Goal: Information Seeking & Learning: Learn about a topic

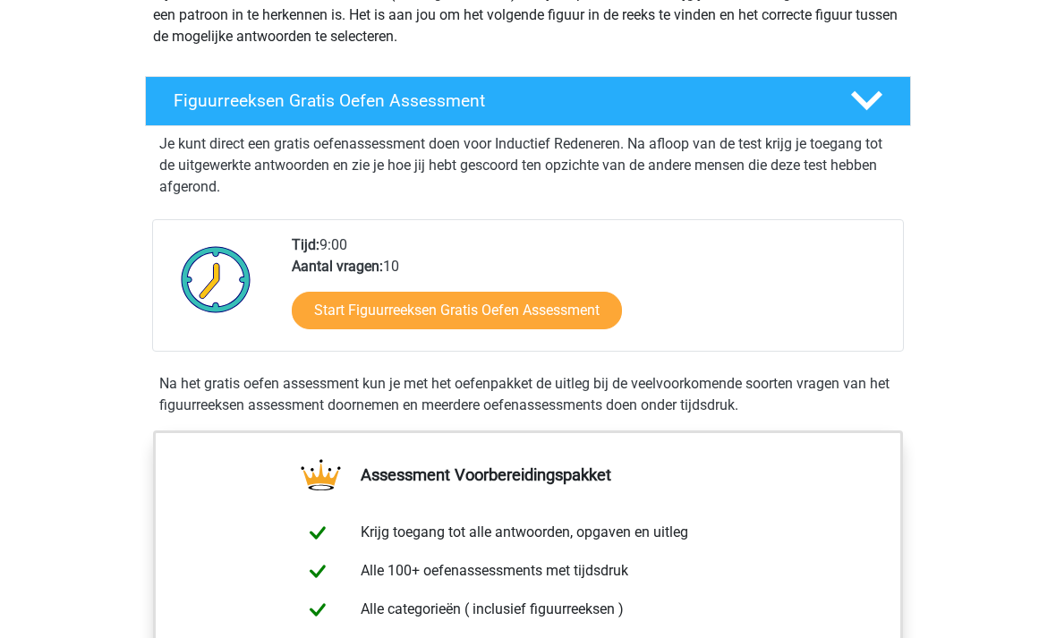
scroll to position [249, 0]
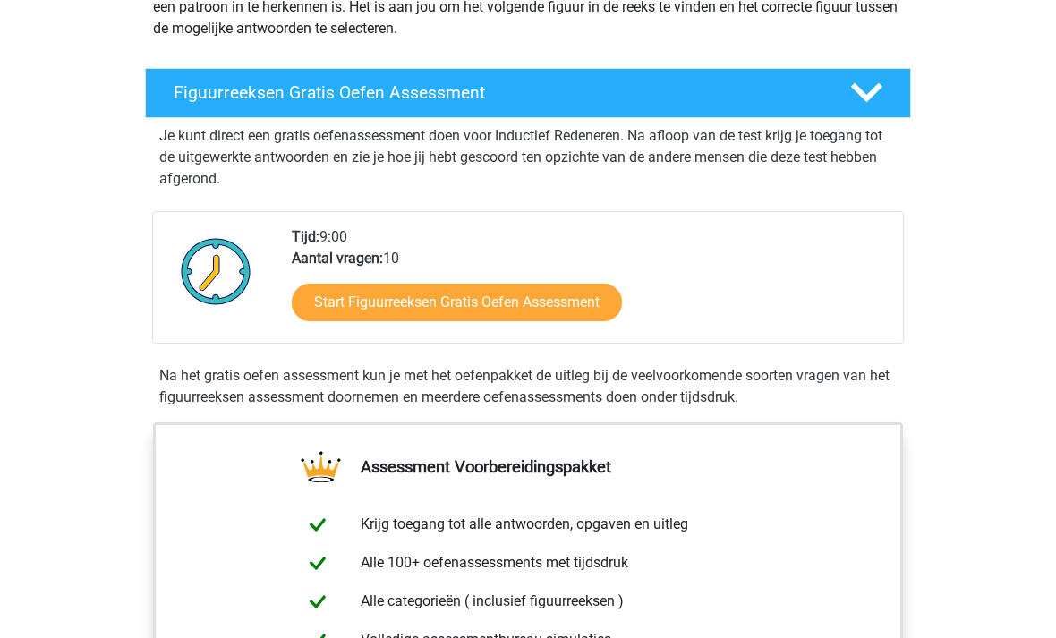
click at [563, 287] on link "Start Figuurreeksen Gratis Oefen Assessment" at bounding box center [457, 303] width 330 height 38
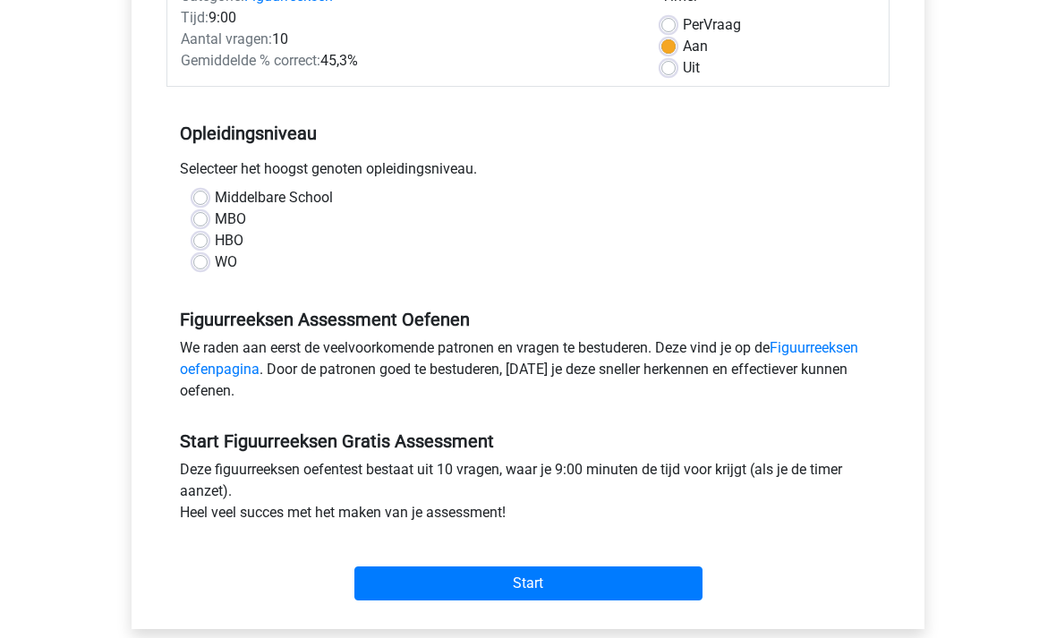
scroll to position [262, 0]
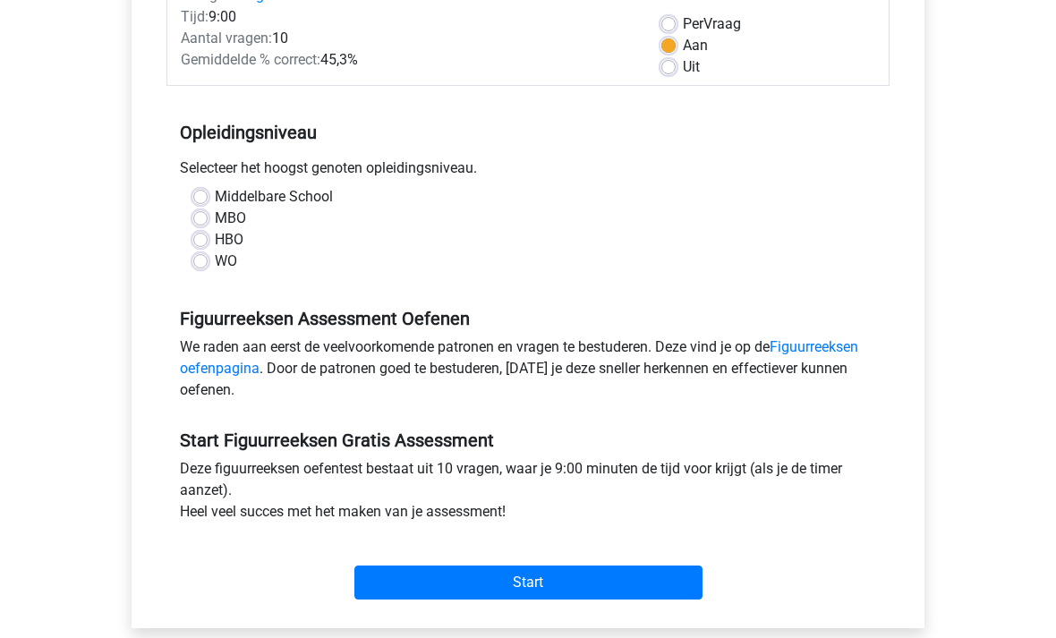
click at [215, 234] on label "HBO" at bounding box center [229, 240] width 29 height 21
click at [203, 234] on input "HBO" at bounding box center [200, 239] width 14 height 18
radio input "true"
click at [601, 581] on input "Start" at bounding box center [528, 583] width 348 height 34
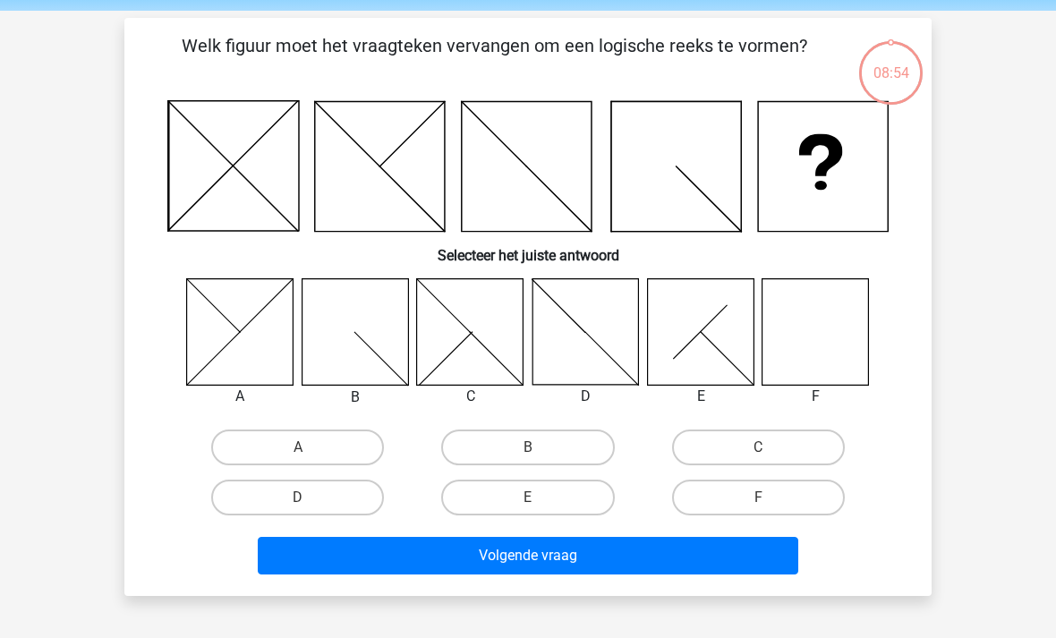
scroll to position [64, 0]
click at [873, 165] on icon at bounding box center [823, 167] width 130 height 130
click at [803, 496] on label "F" at bounding box center [758, 497] width 173 height 36
click at [769, 497] on input "F" at bounding box center [764, 503] width 12 height 12
radio input "true"
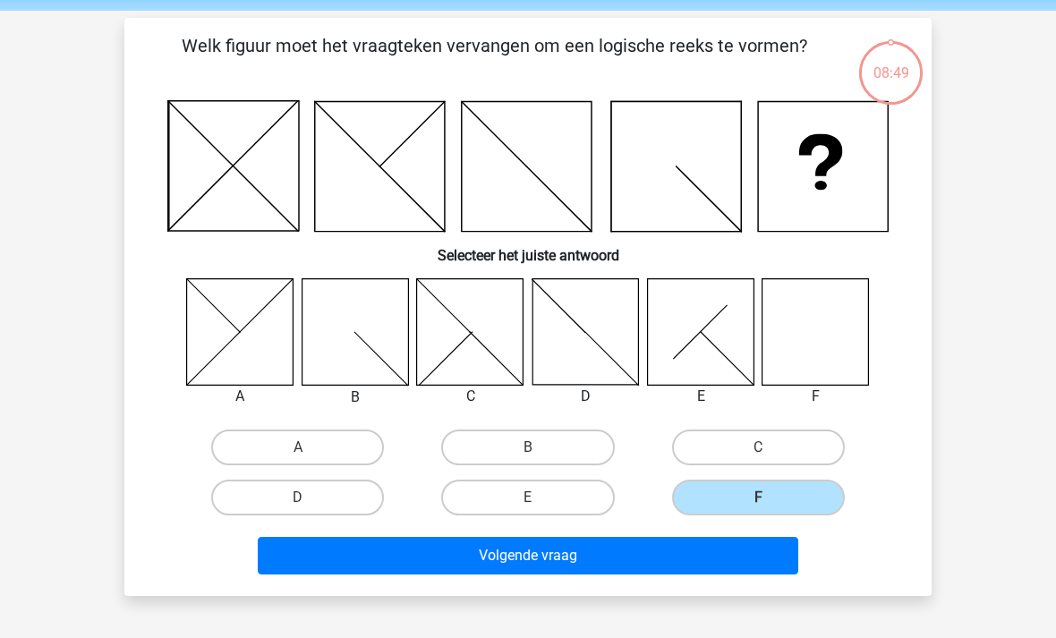
click at [709, 546] on button "Volgende vraag" at bounding box center [528, 556] width 541 height 38
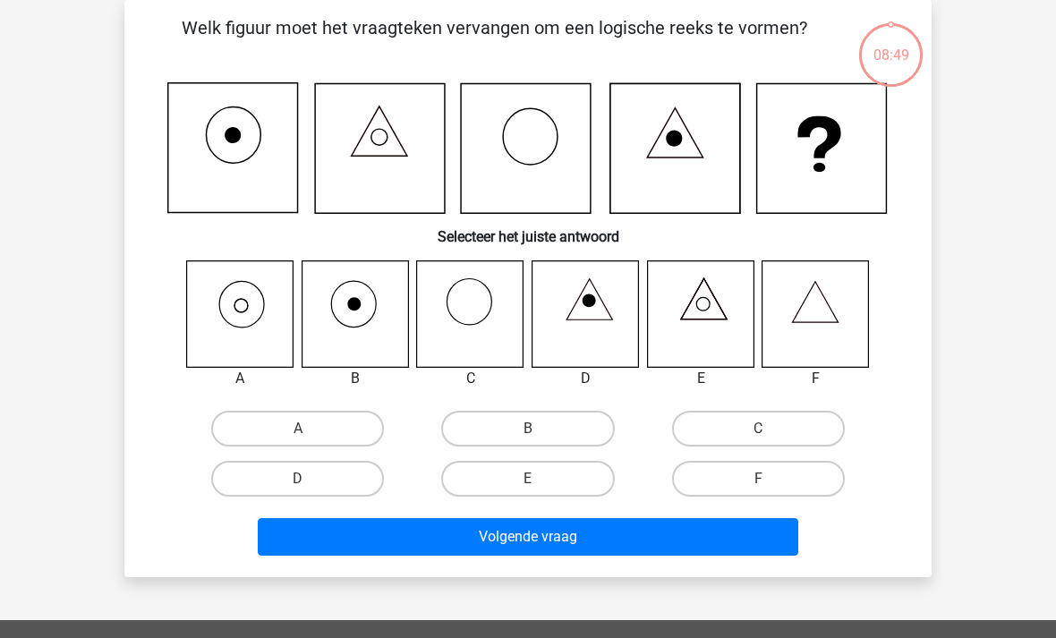
scroll to position [82, 0]
click at [231, 306] on icon at bounding box center [240, 313] width 106 height 106
click at [267, 425] on label "A" at bounding box center [297, 429] width 173 height 36
click at [298, 429] on input "A" at bounding box center [304, 435] width 12 height 12
radio input "true"
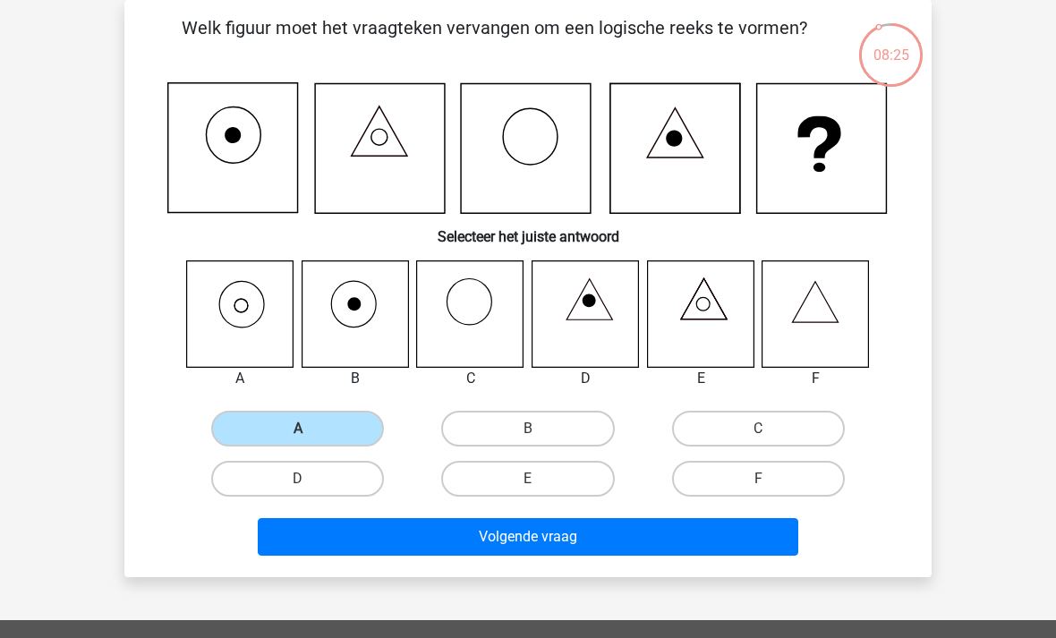
click at [634, 539] on button "Volgende vraag" at bounding box center [528, 537] width 541 height 38
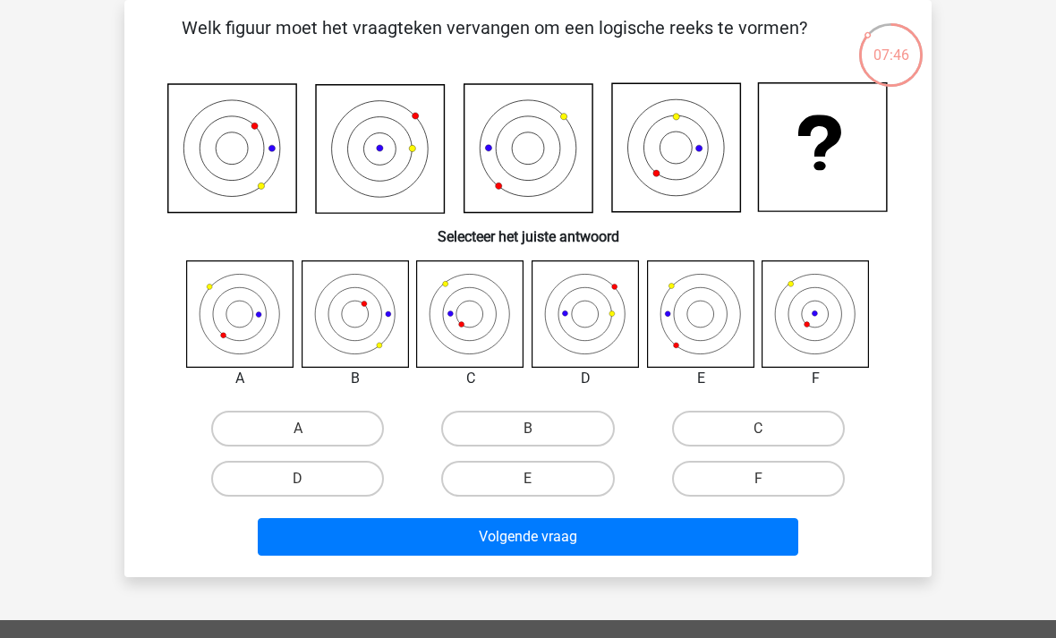
click at [575, 485] on label "E" at bounding box center [527, 479] width 173 height 36
click at [539, 485] on input "E" at bounding box center [534, 485] width 12 height 12
radio input "true"
click at [653, 545] on button "Volgende vraag" at bounding box center [528, 537] width 541 height 38
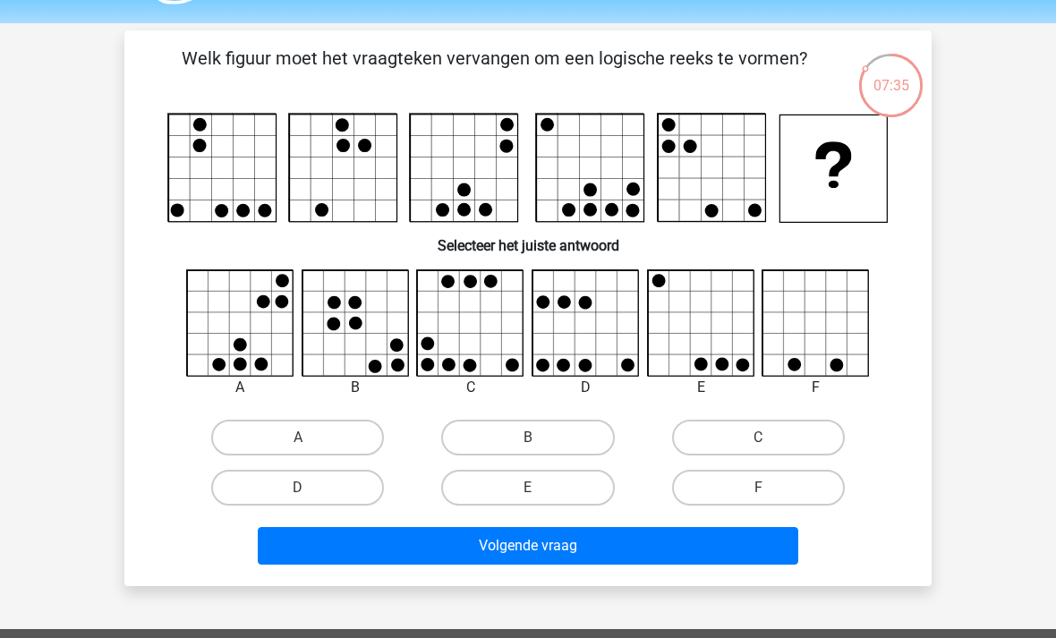
scroll to position [50, 0]
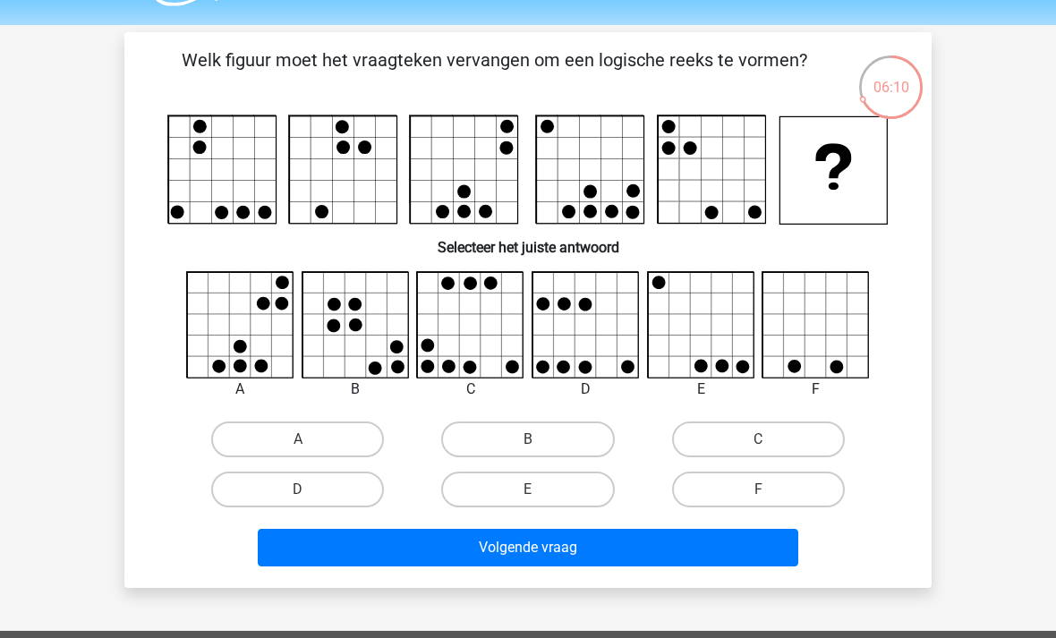
click at [572, 490] on label "E" at bounding box center [527, 489] width 173 height 36
click at [539, 490] on input "E" at bounding box center [534, 495] width 12 height 12
radio input "true"
click at [629, 556] on button "Volgende vraag" at bounding box center [528, 548] width 541 height 38
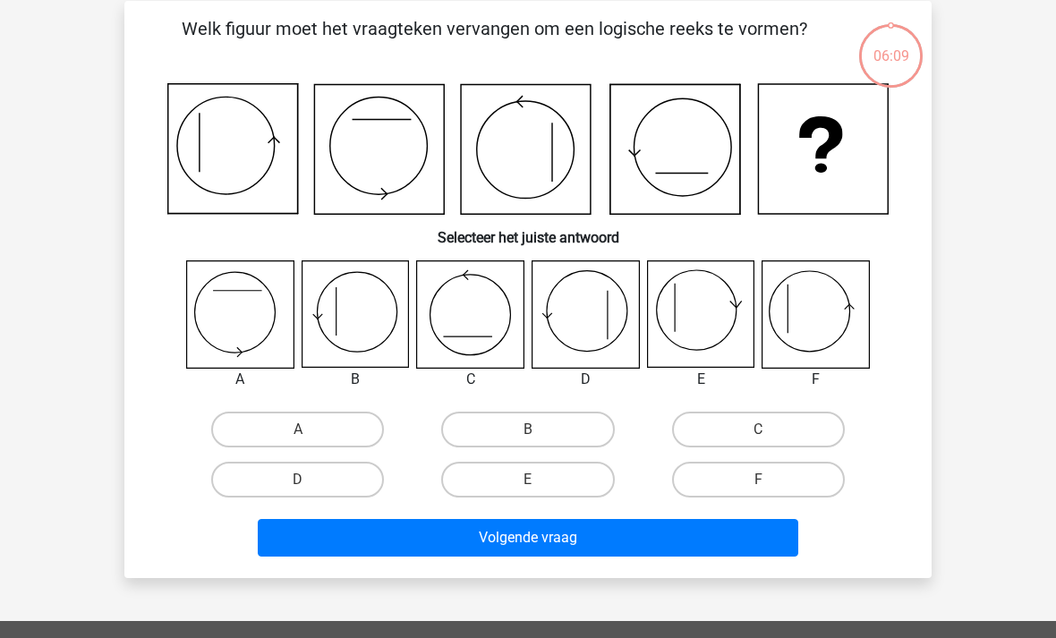
scroll to position [82, 0]
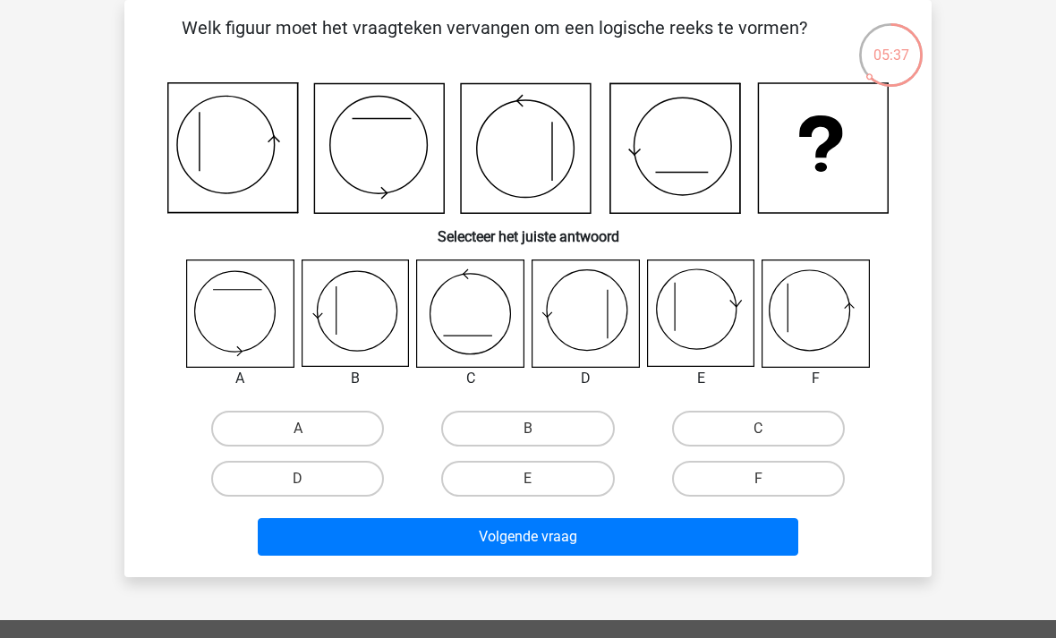
click at [801, 477] on label "F" at bounding box center [758, 479] width 173 height 36
click at [769, 479] on input "F" at bounding box center [764, 485] width 12 height 12
radio input "true"
click at [758, 553] on button "Volgende vraag" at bounding box center [528, 537] width 541 height 38
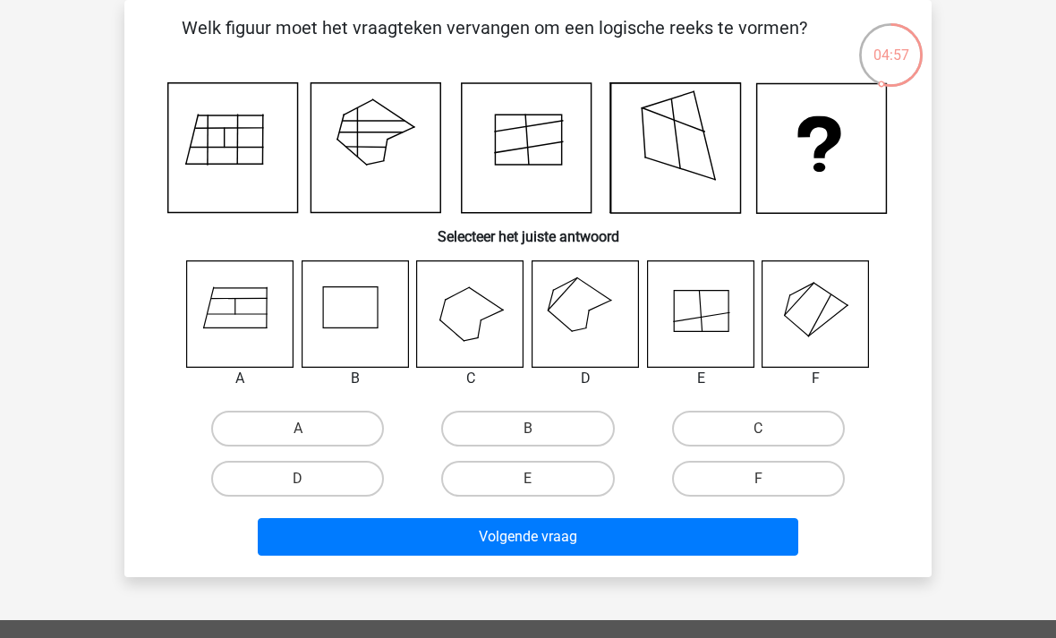
click at [336, 479] on label "D" at bounding box center [297, 479] width 173 height 36
click at [310, 479] on input "D" at bounding box center [304, 485] width 12 height 12
radio input "true"
click at [684, 552] on button "Volgende vraag" at bounding box center [528, 537] width 541 height 38
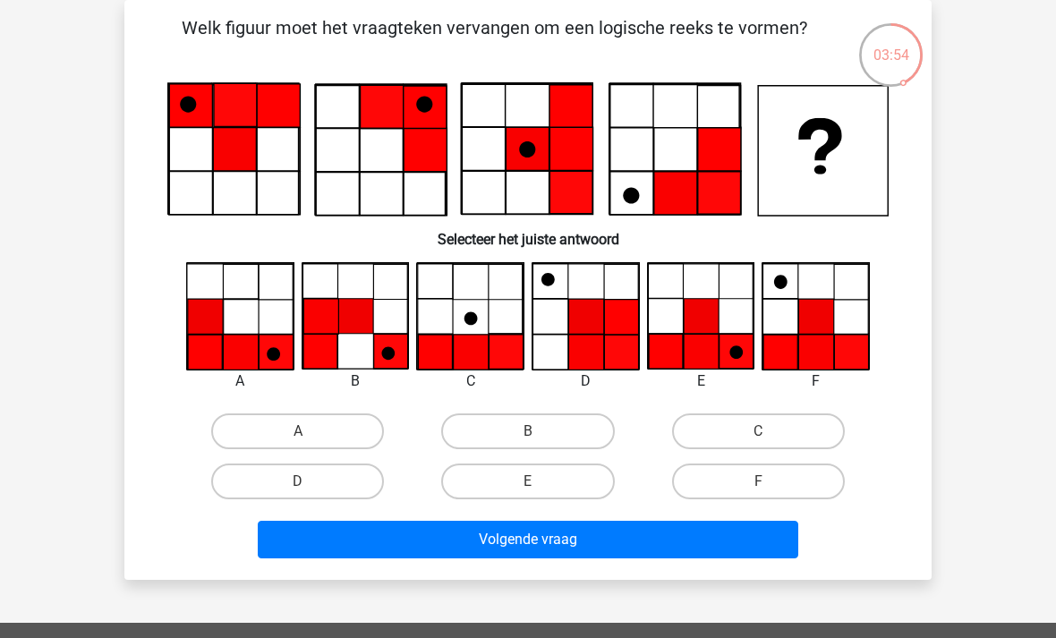
click at [796, 484] on label "F" at bounding box center [758, 481] width 173 height 36
click at [769, 484] on input "F" at bounding box center [764, 487] width 12 height 12
radio input "true"
click at [753, 548] on button "Volgende vraag" at bounding box center [528, 540] width 541 height 38
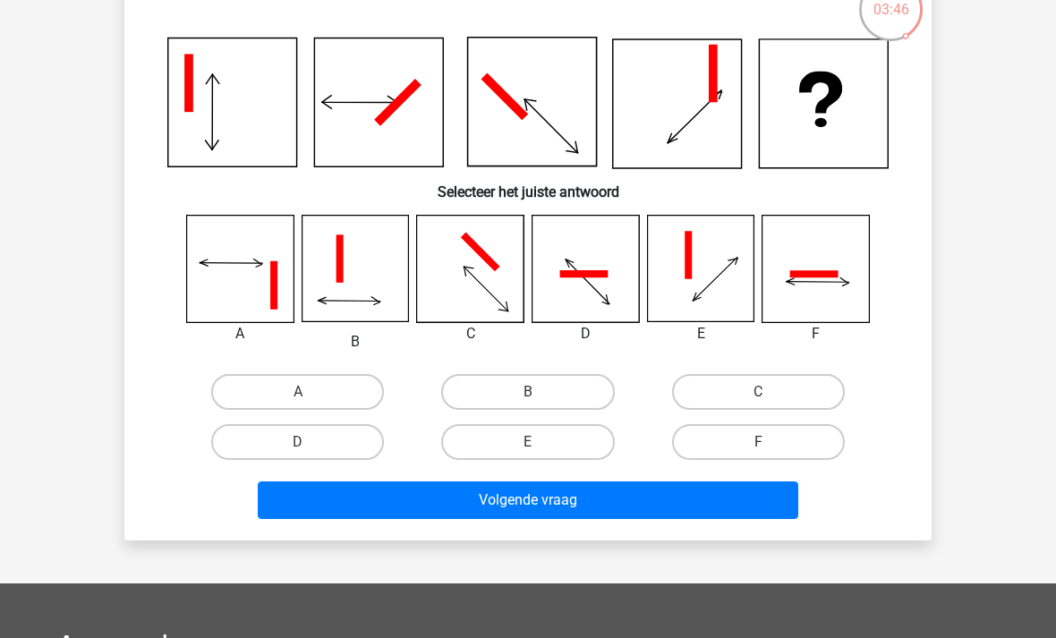
scroll to position [129, 0]
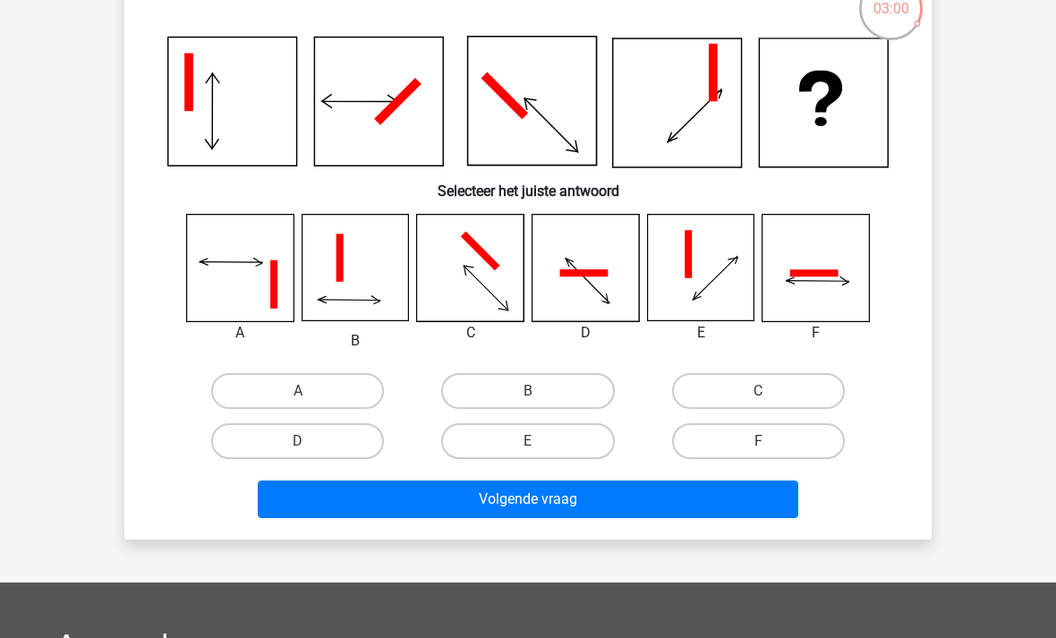
click at [810, 276] on icon at bounding box center [814, 272] width 48 height 7
click at [787, 437] on label "F" at bounding box center [758, 441] width 173 height 36
click at [769, 441] on input "F" at bounding box center [764, 447] width 12 height 12
radio input "true"
click at [752, 508] on button "Volgende vraag" at bounding box center [528, 499] width 541 height 38
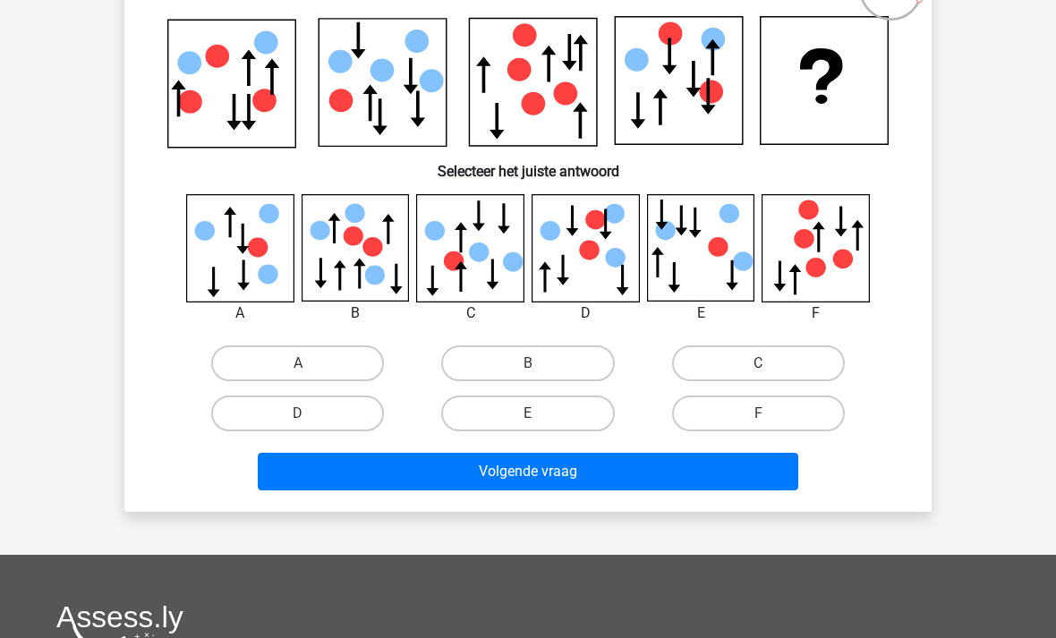
scroll to position [181, 0]
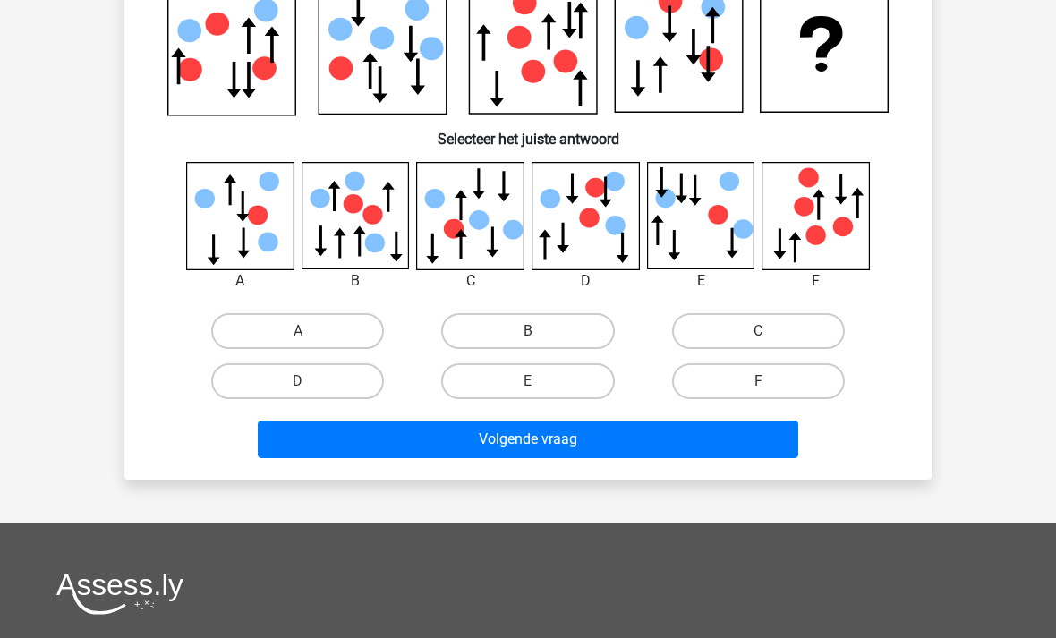
click at [752, 436] on button "Volgende vraag" at bounding box center [528, 439] width 541 height 38
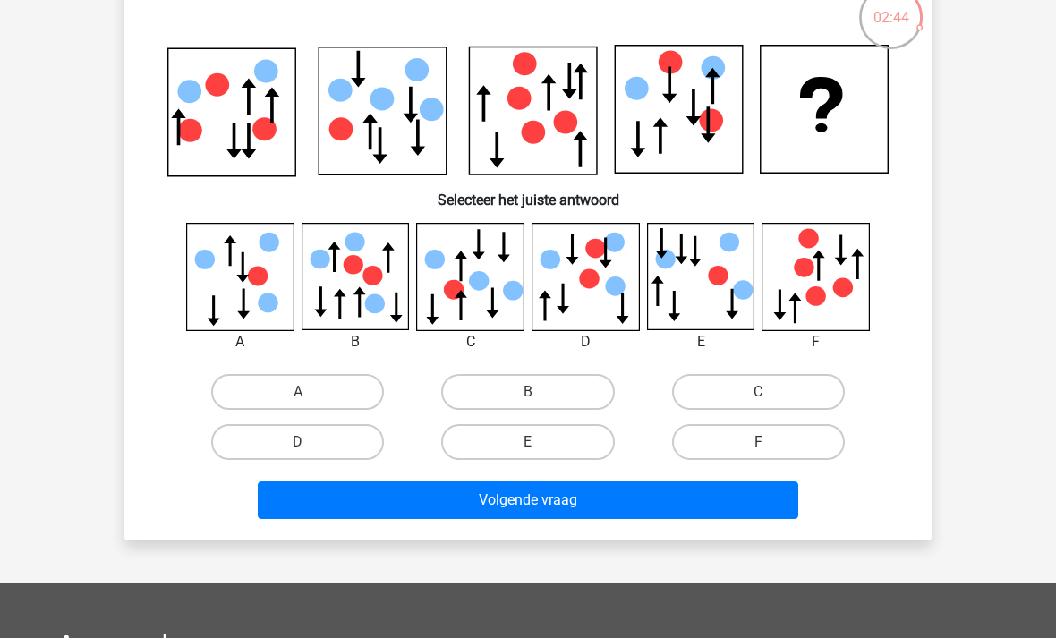
scroll to position [119, 0]
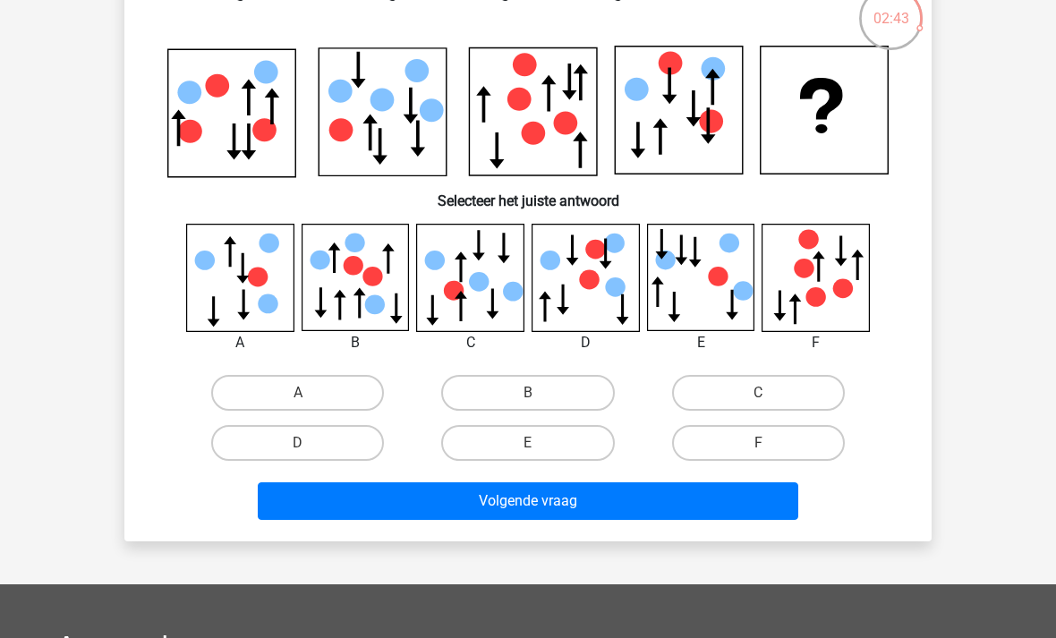
click at [240, 385] on label "A" at bounding box center [297, 393] width 173 height 36
click at [298, 393] on input "A" at bounding box center [304, 399] width 12 height 12
radio input "true"
click at [709, 495] on button "Volgende vraag" at bounding box center [528, 501] width 541 height 38
click at [566, 392] on label "B" at bounding box center [527, 393] width 173 height 36
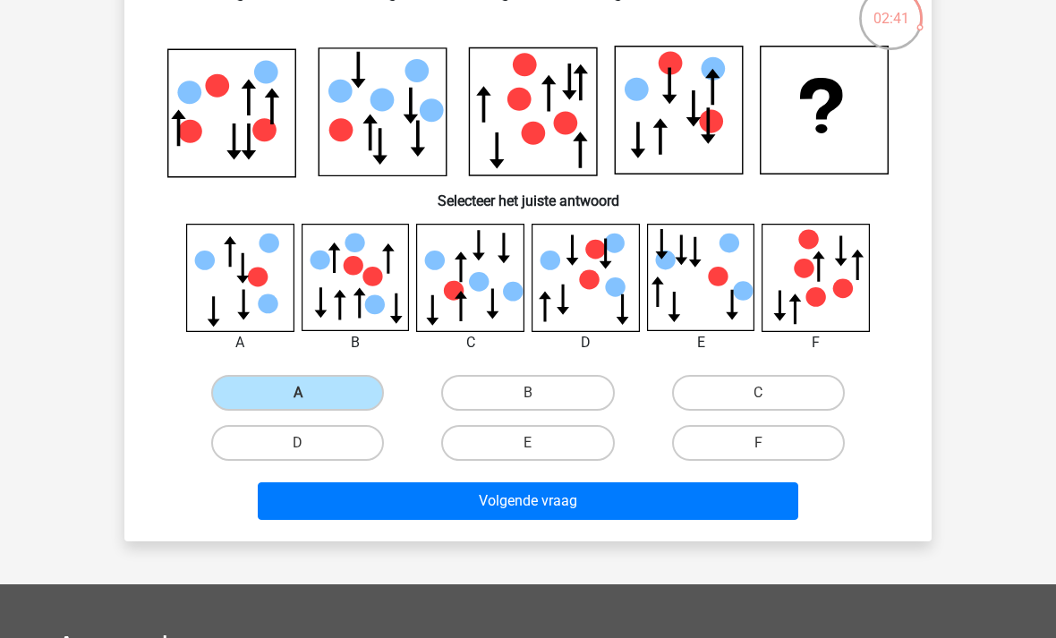
click at [539, 393] on input "B" at bounding box center [534, 399] width 12 height 12
radio input "true"
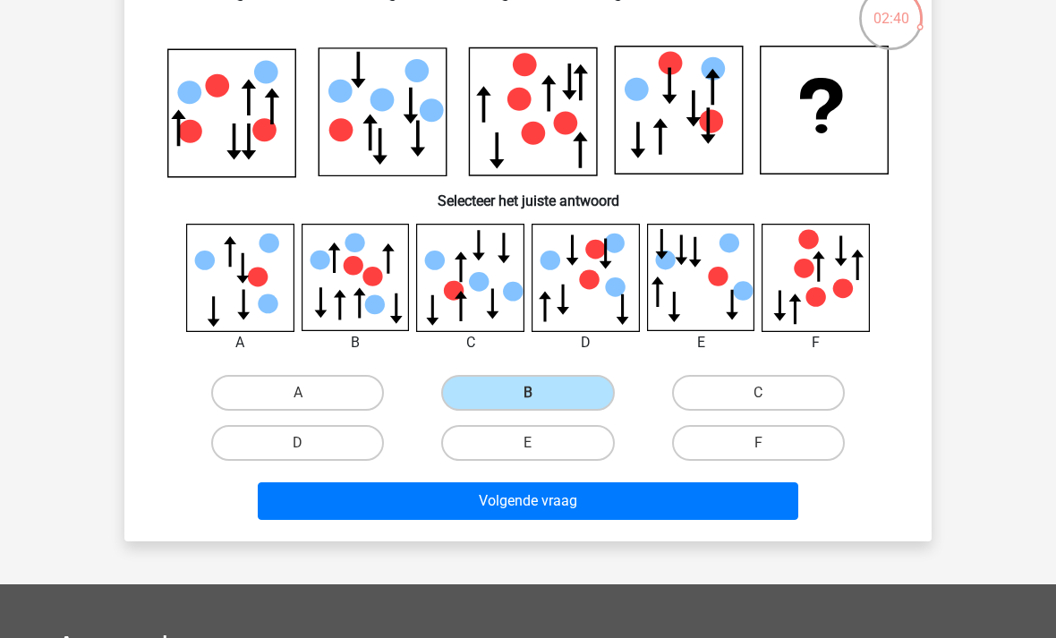
click at [566, 500] on button "Volgende vraag" at bounding box center [528, 501] width 541 height 38
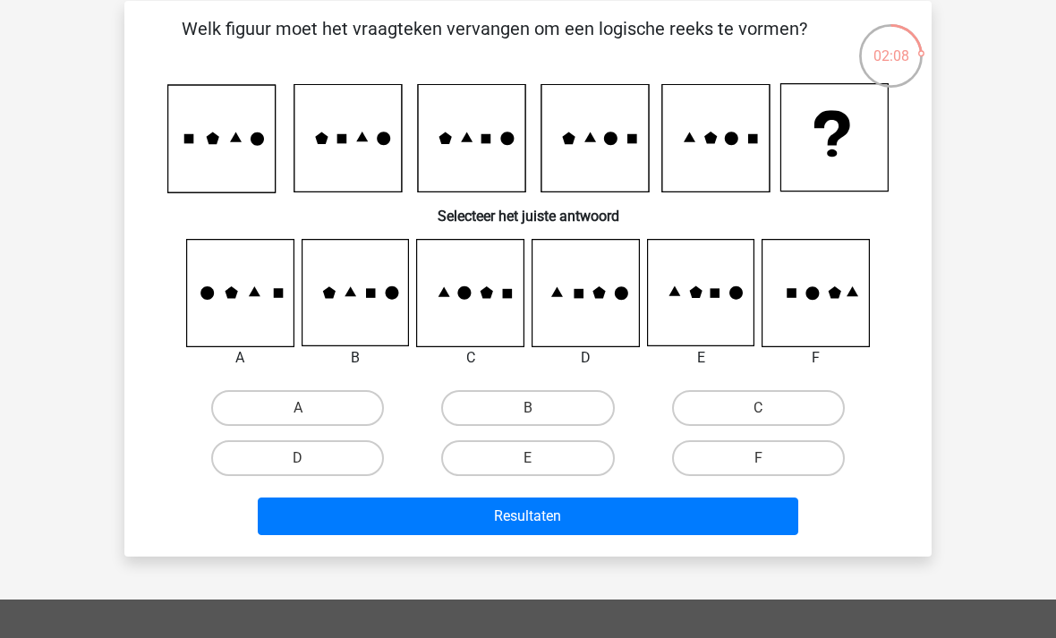
scroll to position [82, 0]
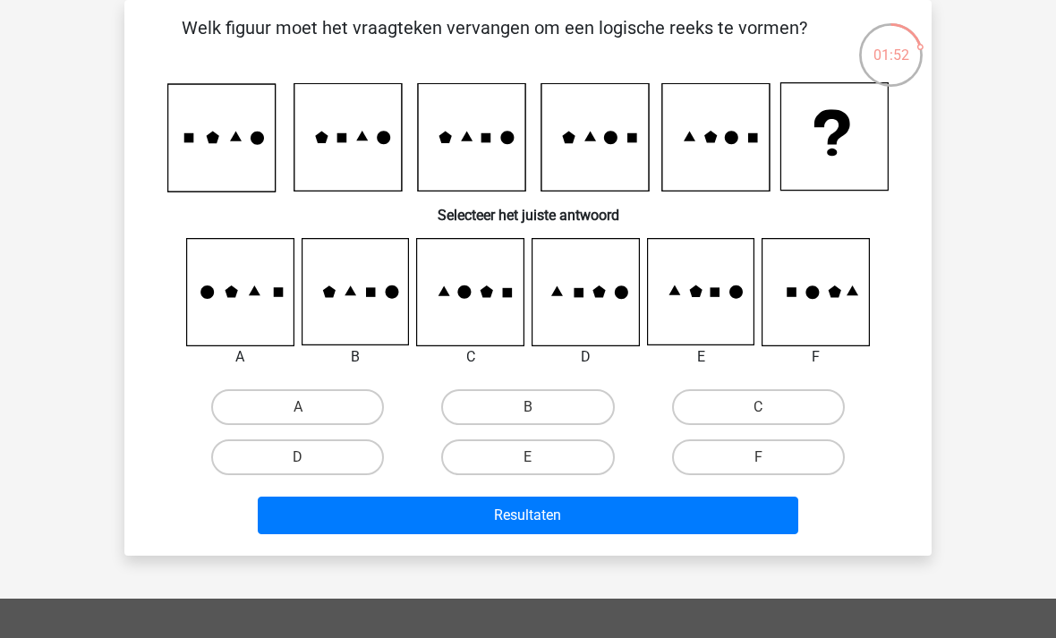
click at [332, 402] on label "A" at bounding box center [297, 407] width 173 height 36
click at [310, 407] on input "A" at bounding box center [304, 413] width 12 height 12
radio input "true"
click at [610, 515] on button "Resultaten" at bounding box center [528, 515] width 541 height 38
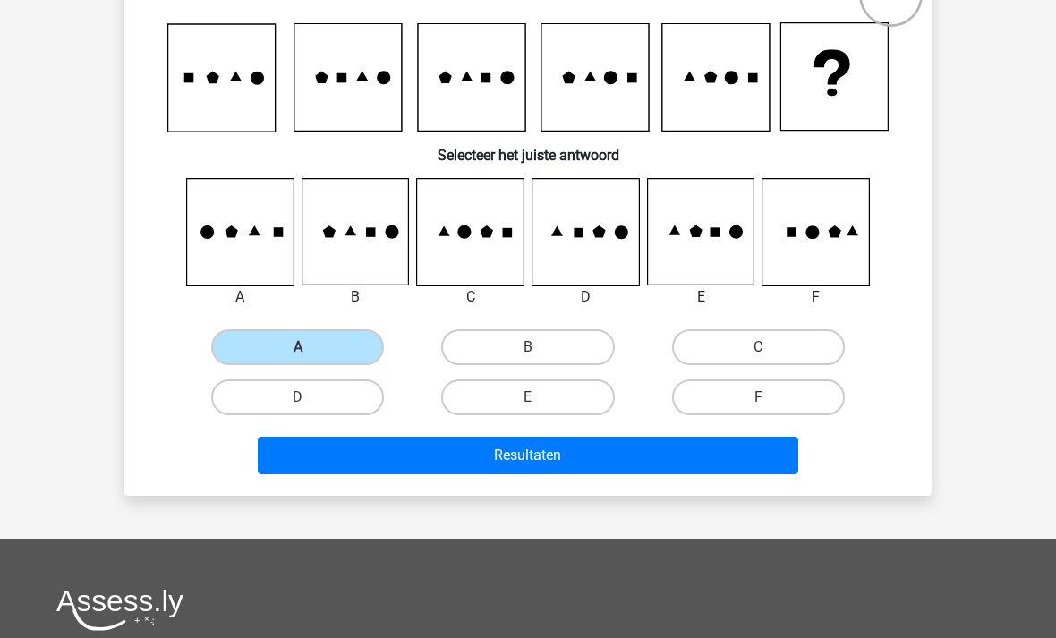
scroll to position [142, 0]
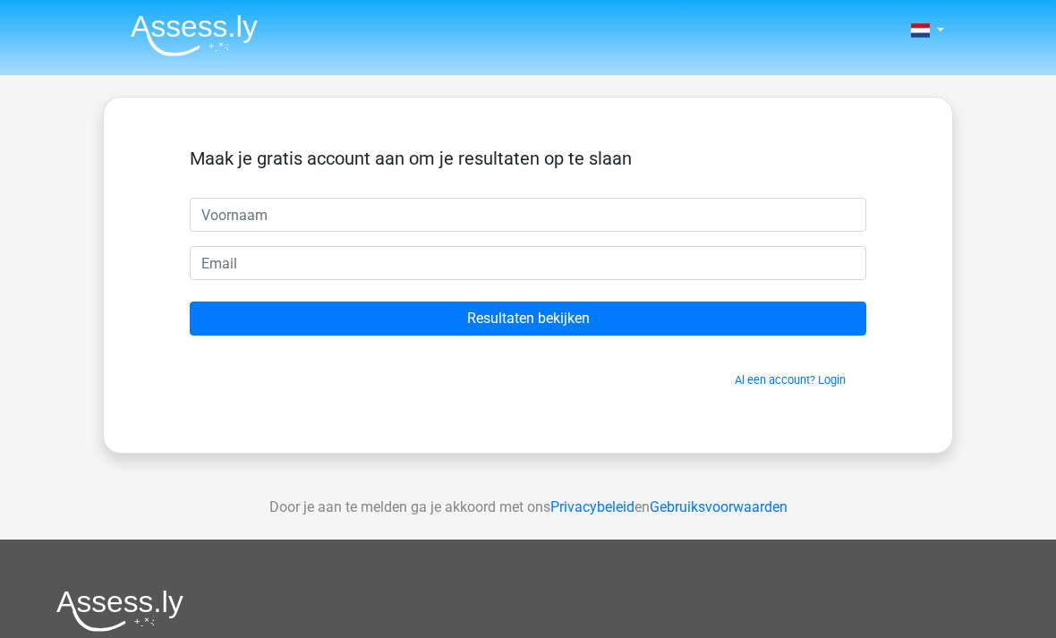
click at [764, 209] on input "text" at bounding box center [528, 215] width 676 height 34
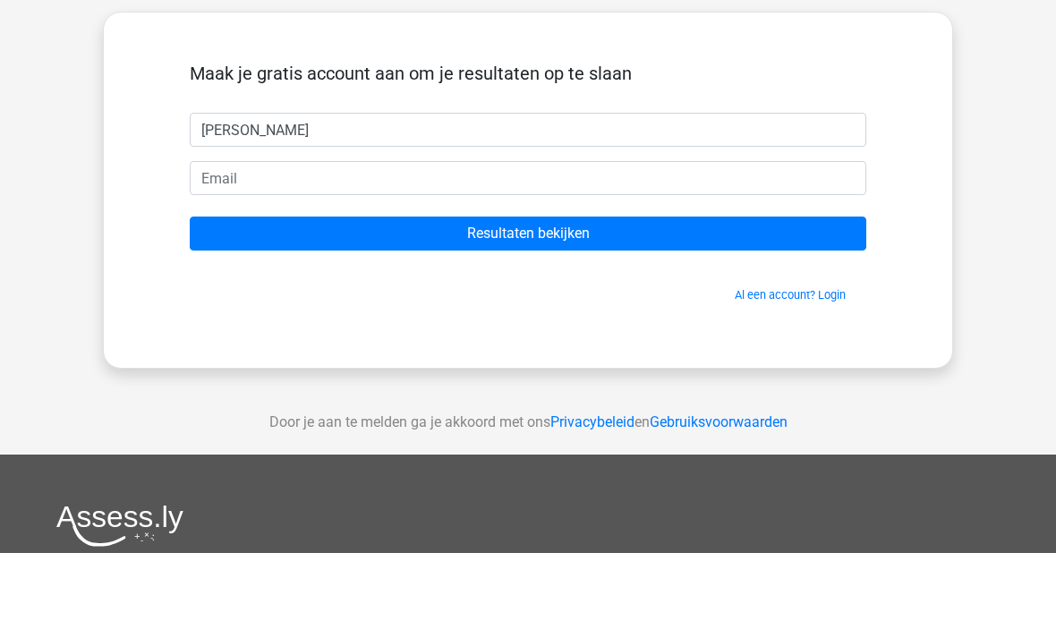
type input "Lucas"
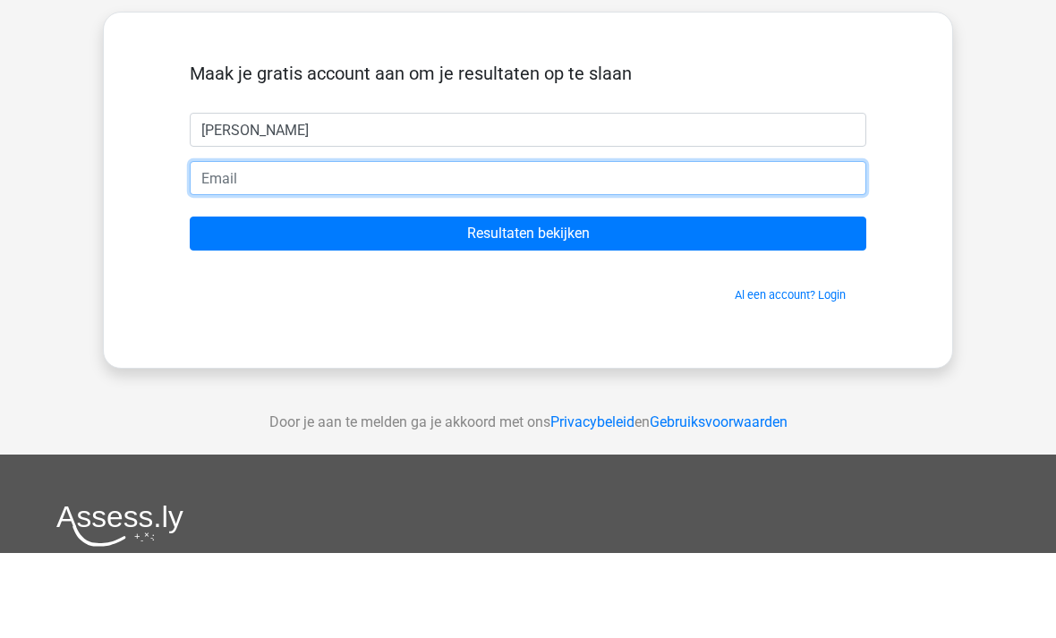
click at [610, 246] on input "email" at bounding box center [528, 263] width 676 height 34
type input "lucaslanda12345@gmail.com"
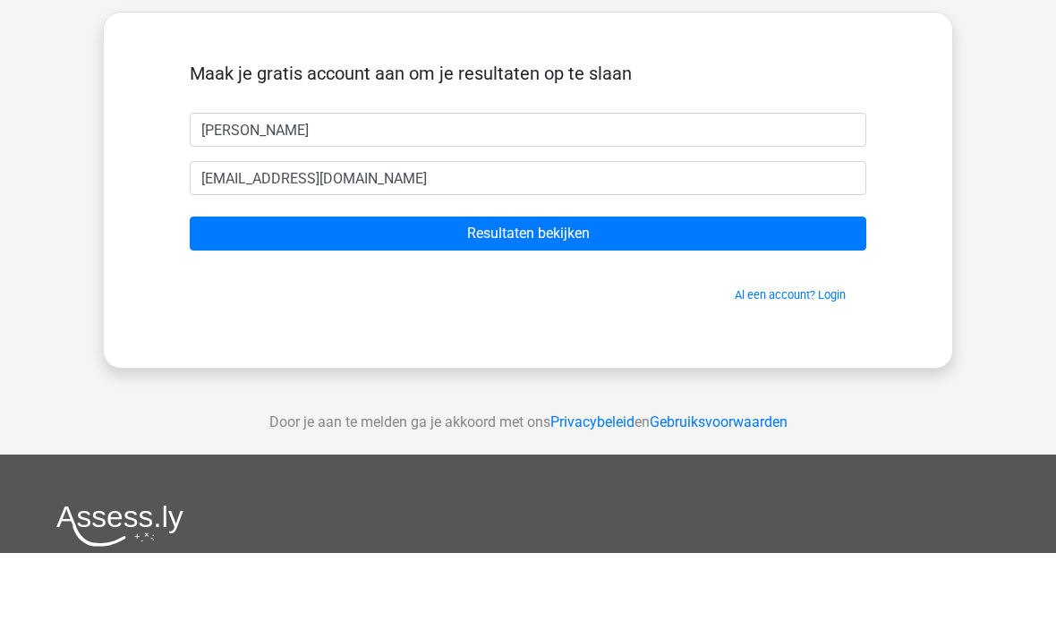
click at [690, 301] on input "Resultaten bekijken" at bounding box center [528, 318] width 676 height 34
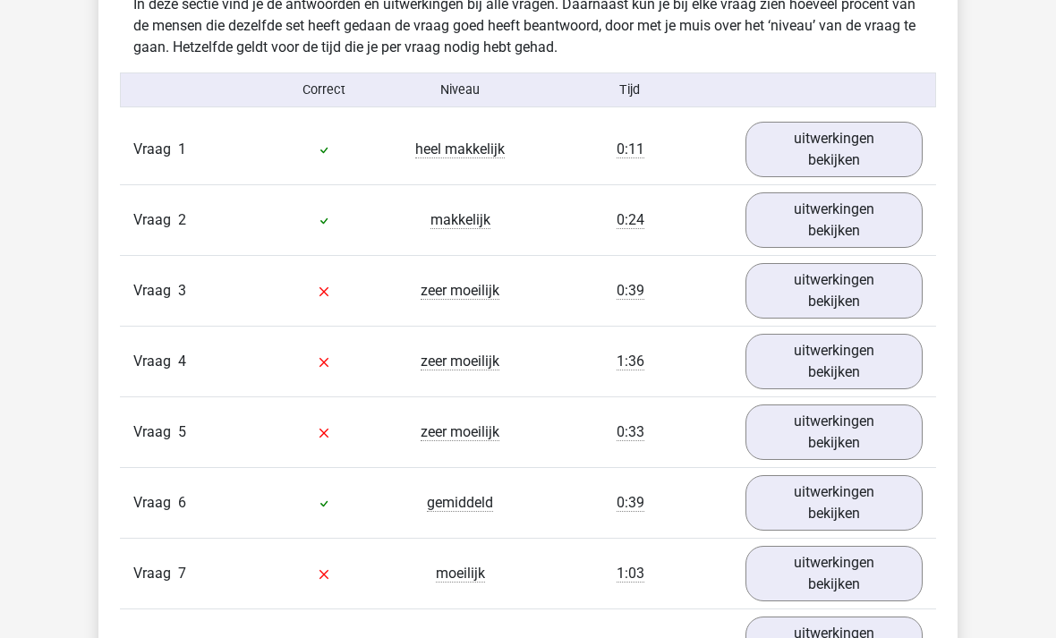
scroll to position [1418, 0]
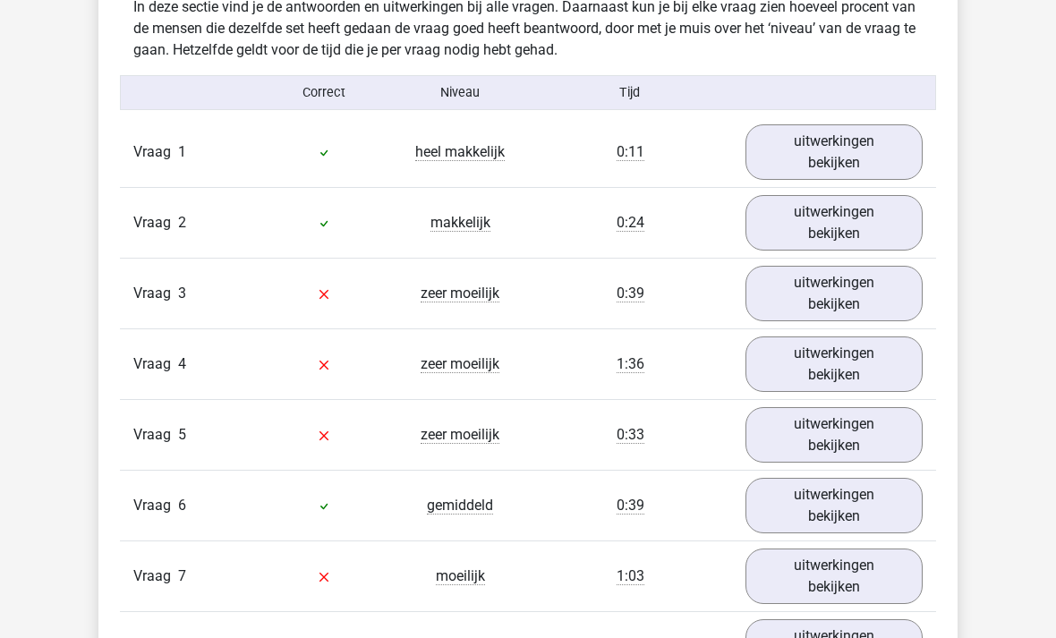
click at [884, 139] on link "uitwerkingen bekijken" at bounding box center [833, 151] width 177 height 55
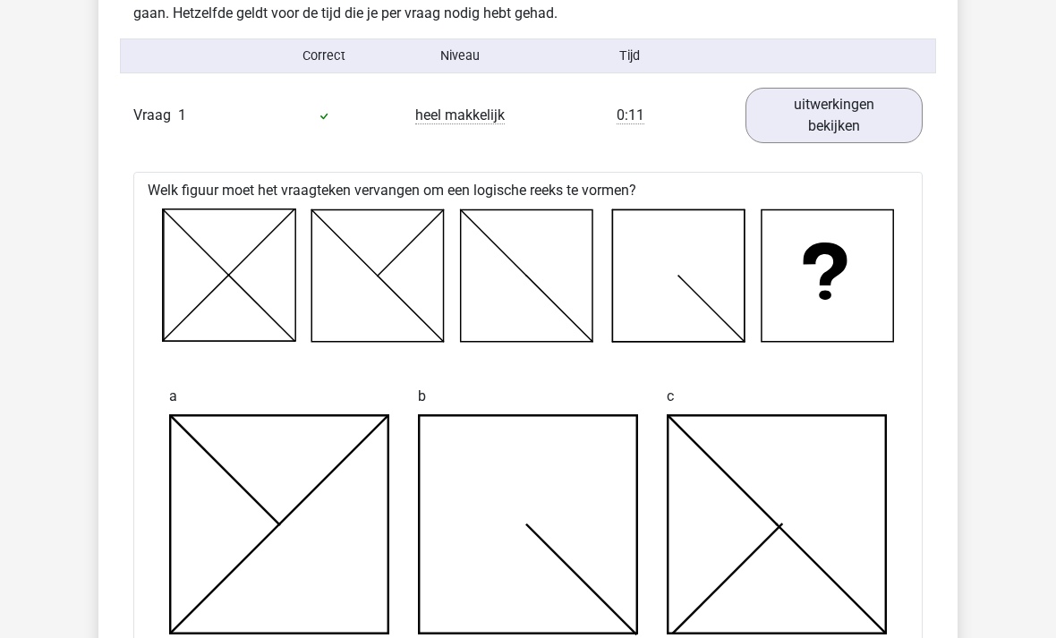
scroll to position [1457, 0]
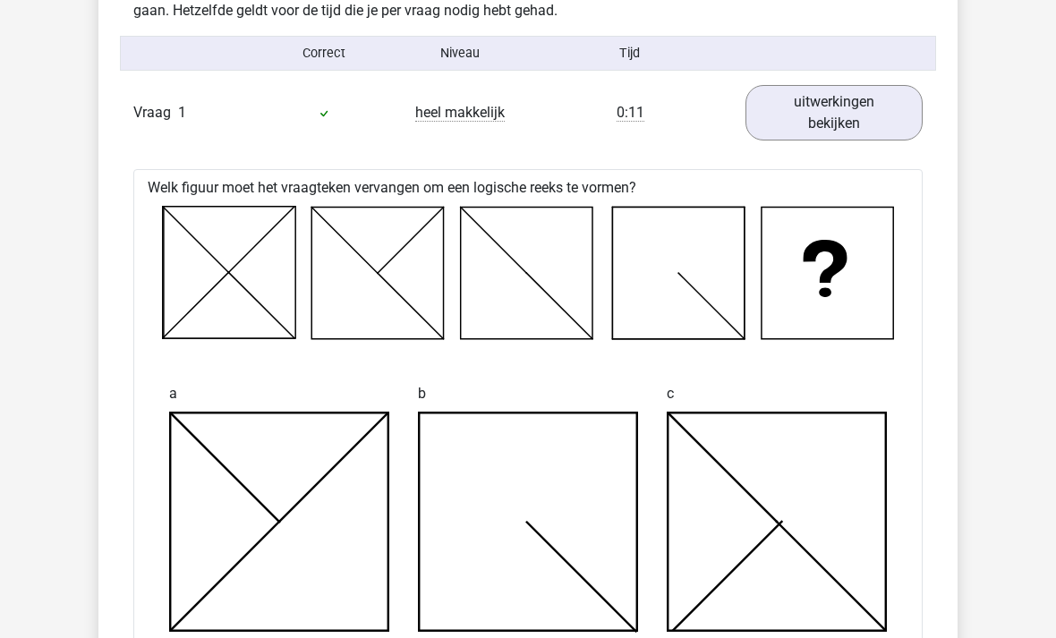
click at [173, 132] on div "Vraag 1 heel makkelijk 0:11 uitwerkingen bekijken" at bounding box center [528, 113] width 816 height 70
click at [162, 103] on span "Vraag" at bounding box center [155, 112] width 45 height 21
click at [852, 109] on link "uitwerkingen bekijken" at bounding box center [833, 112] width 177 height 55
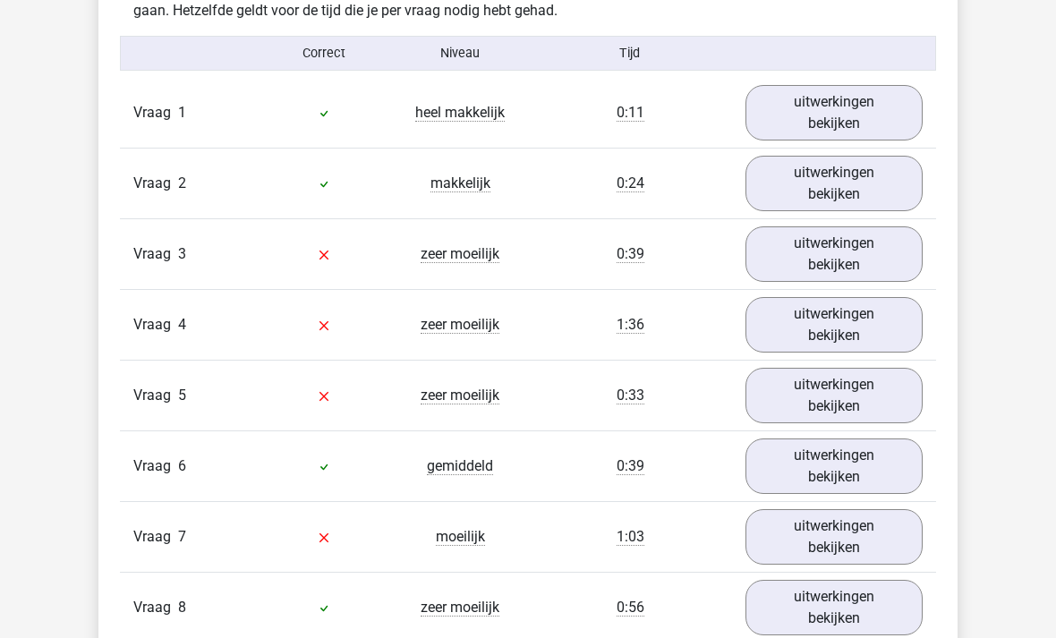
click at [880, 175] on link "uitwerkingen bekijken" at bounding box center [833, 183] width 177 height 55
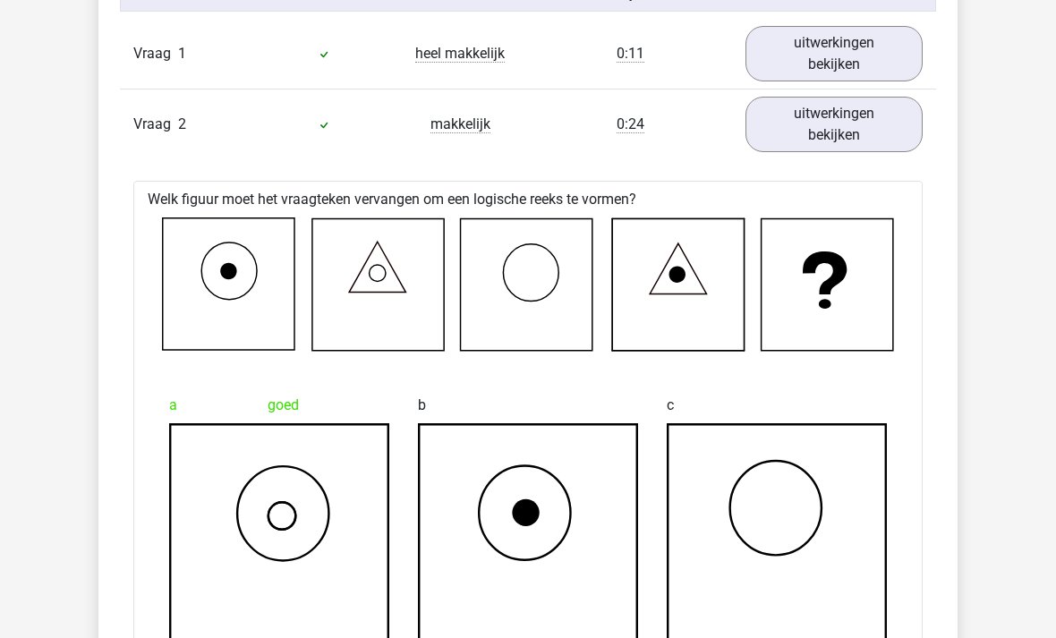
scroll to position [1515, 0]
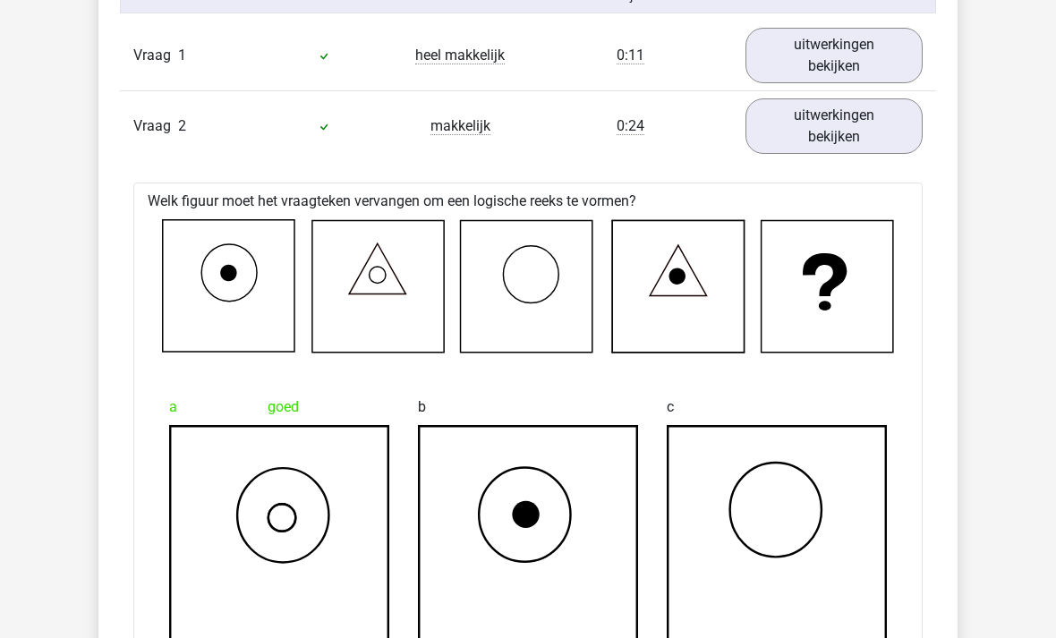
click at [900, 131] on link "uitwerkingen bekijken" at bounding box center [833, 125] width 177 height 55
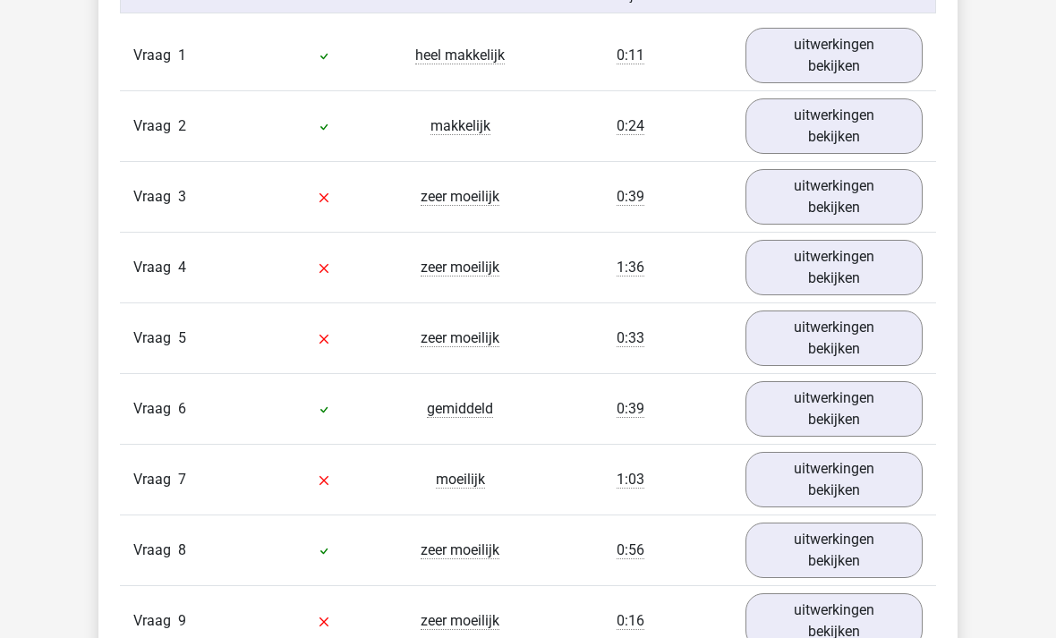
click at [876, 204] on link "uitwerkingen bekijken" at bounding box center [833, 196] width 177 height 55
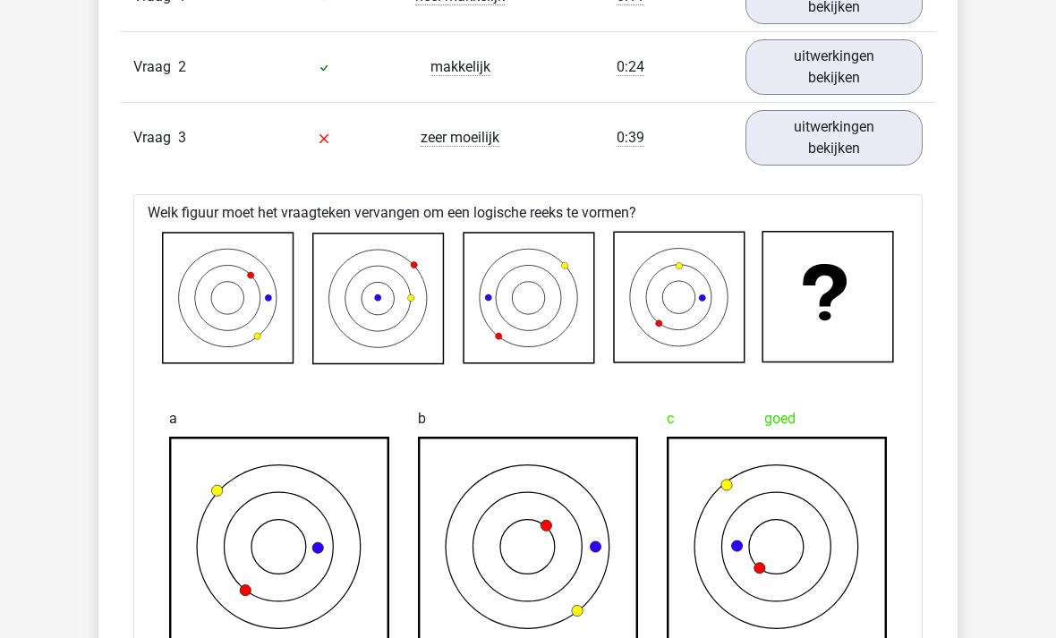
scroll to position [1568, 0]
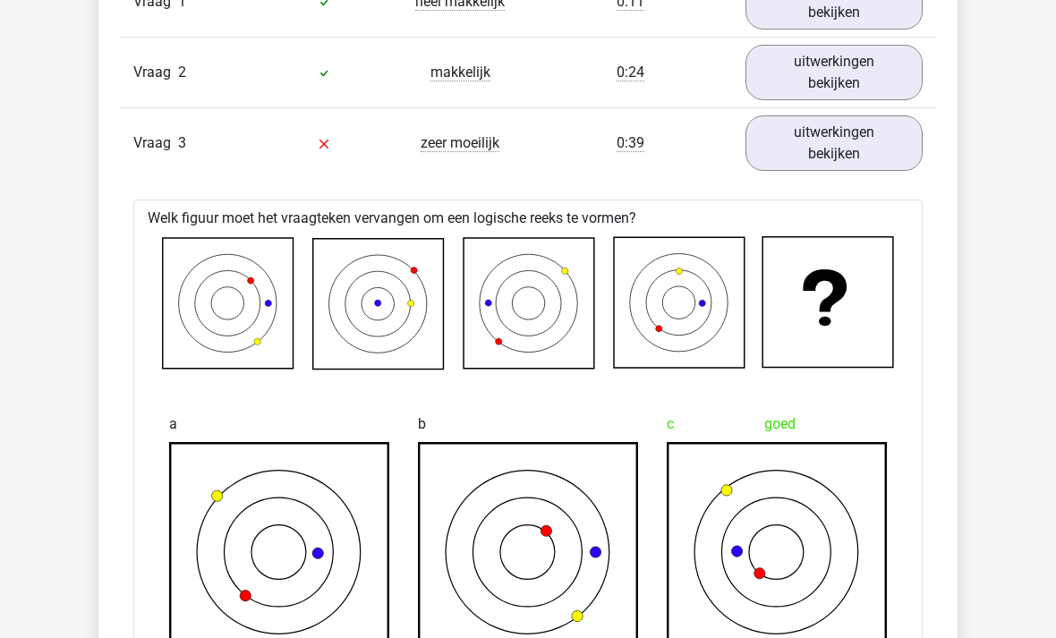
click at [900, 147] on link "uitwerkingen bekijken" at bounding box center [833, 142] width 177 height 55
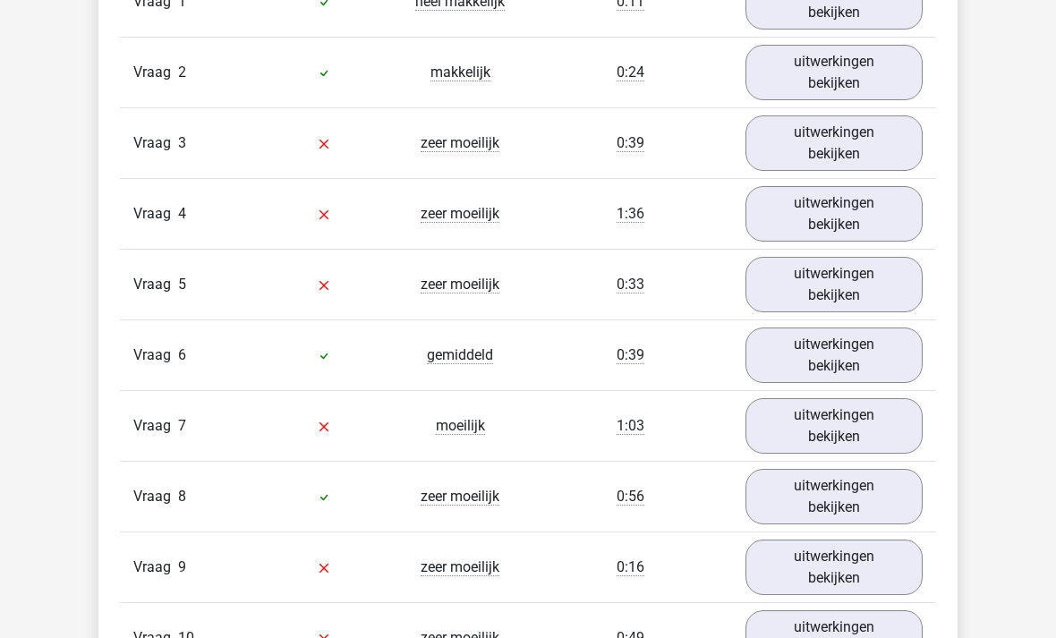
click at [882, 213] on link "uitwerkingen bekijken" at bounding box center [833, 213] width 177 height 55
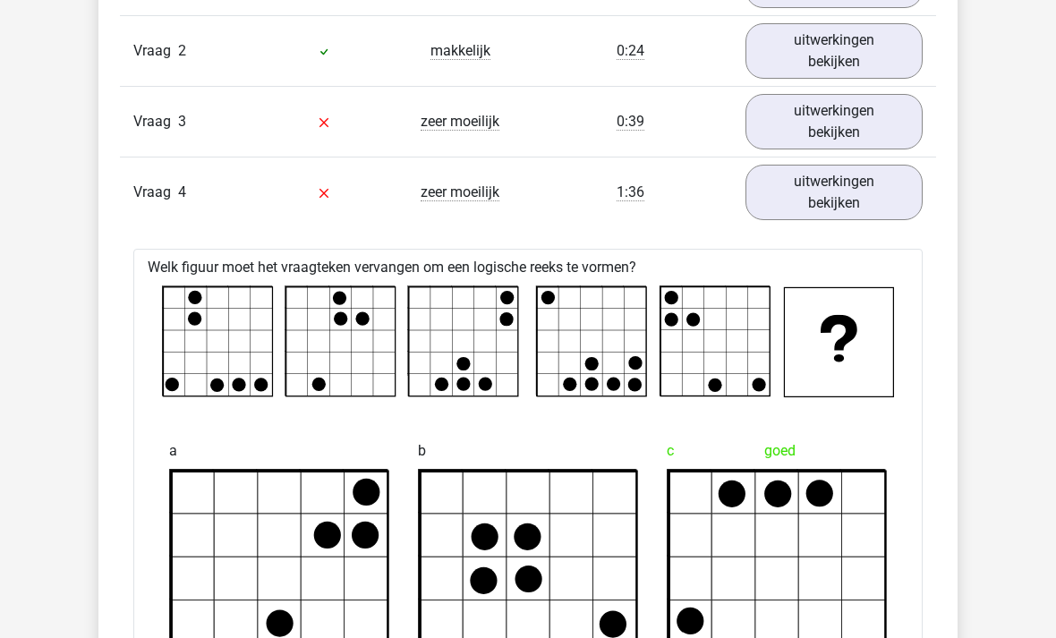
scroll to position [1584, 0]
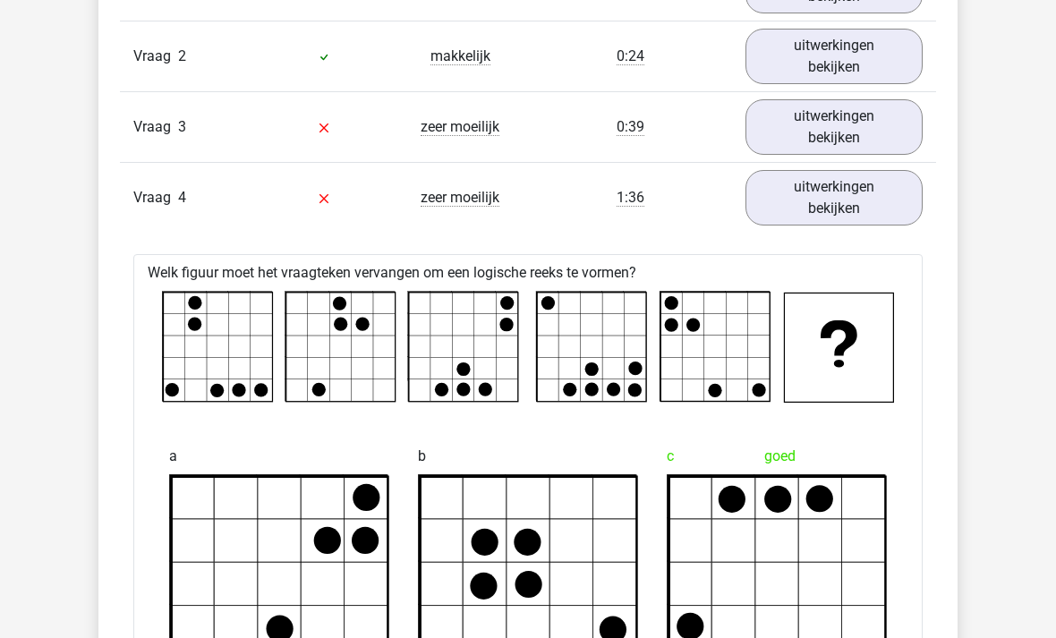
click at [862, 206] on link "uitwerkingen bekijken" at bounding box center [833, 197] width 177 height 55
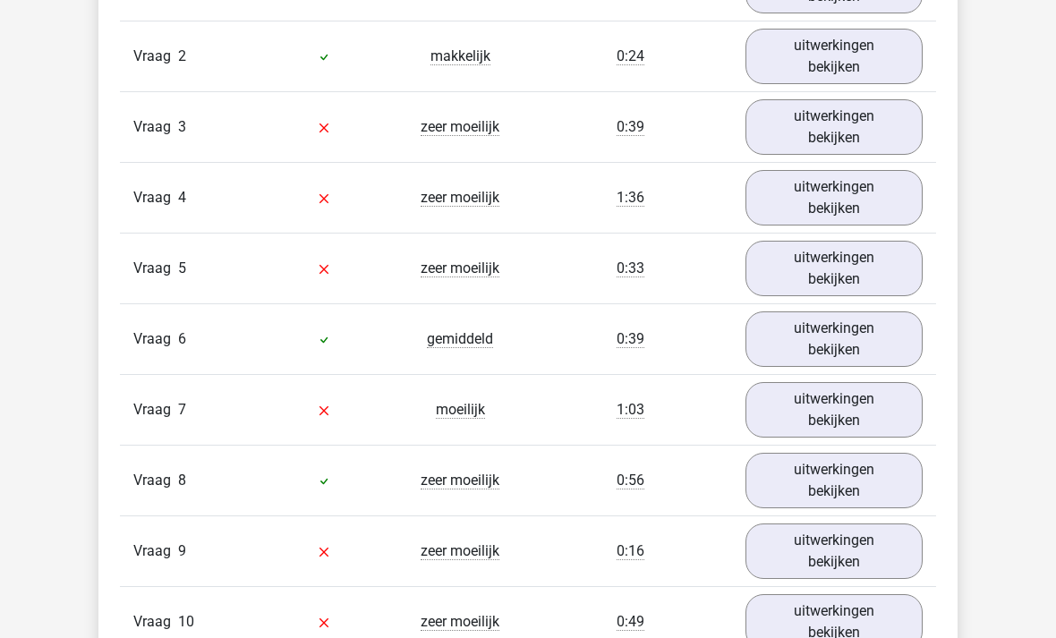
click at [867, 266] on link "uitwerkingen bekijken" at bounding box center [833, 268] width 177 height 55
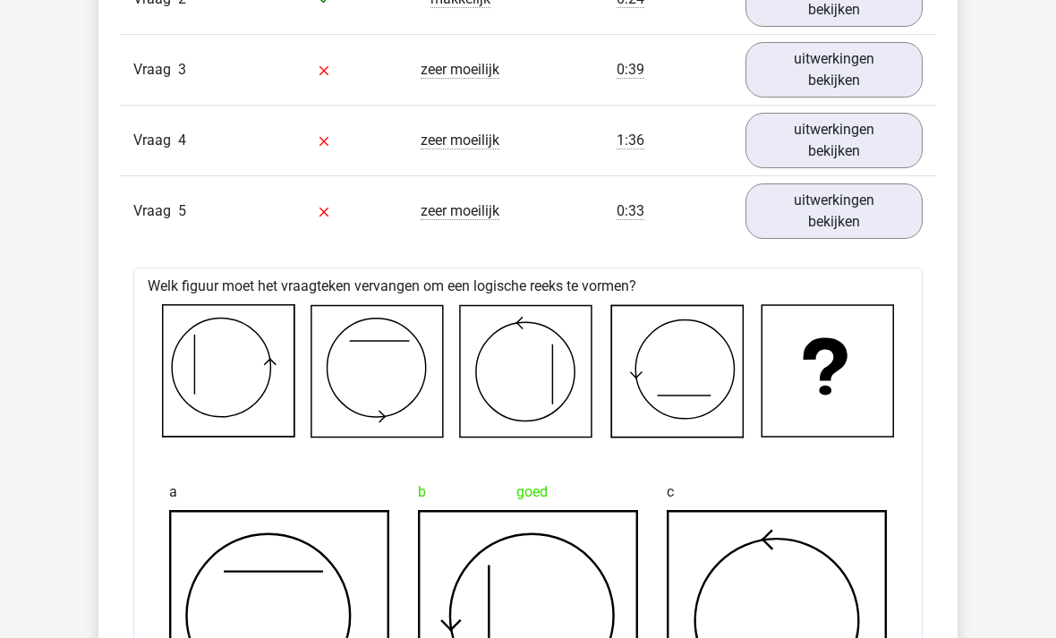
click at [873, 212] on link "uitwerkingen bekijken" at bounding box center [833, 211] width 177 height 55
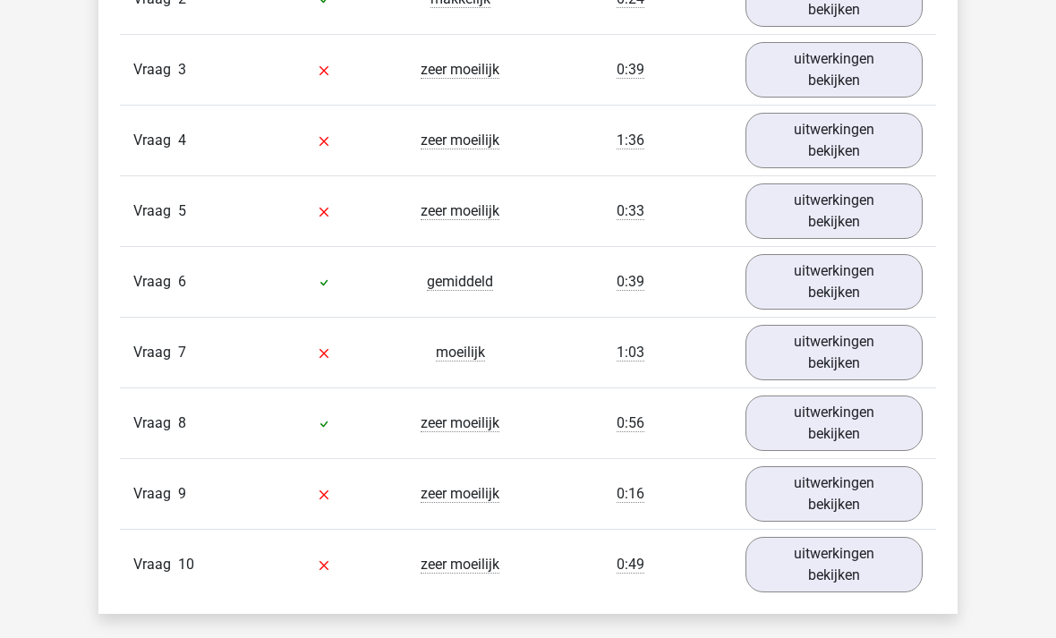
click at [842, 278] on link "uitwerkingen bekijken" at bounding box center [833, 281] width 177 height 55
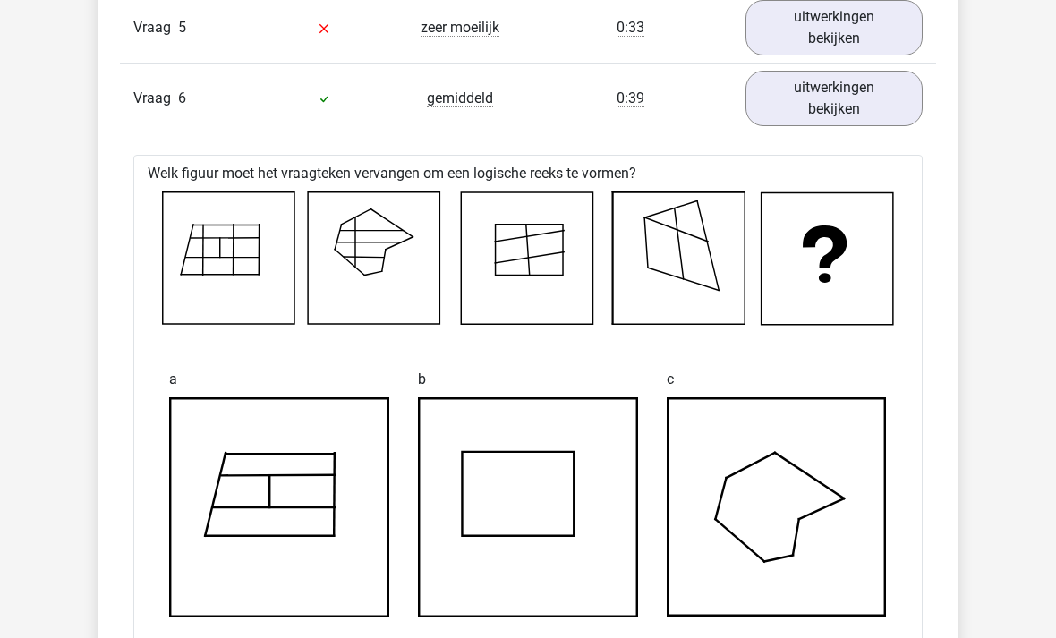
scroll to position [1803, 0]
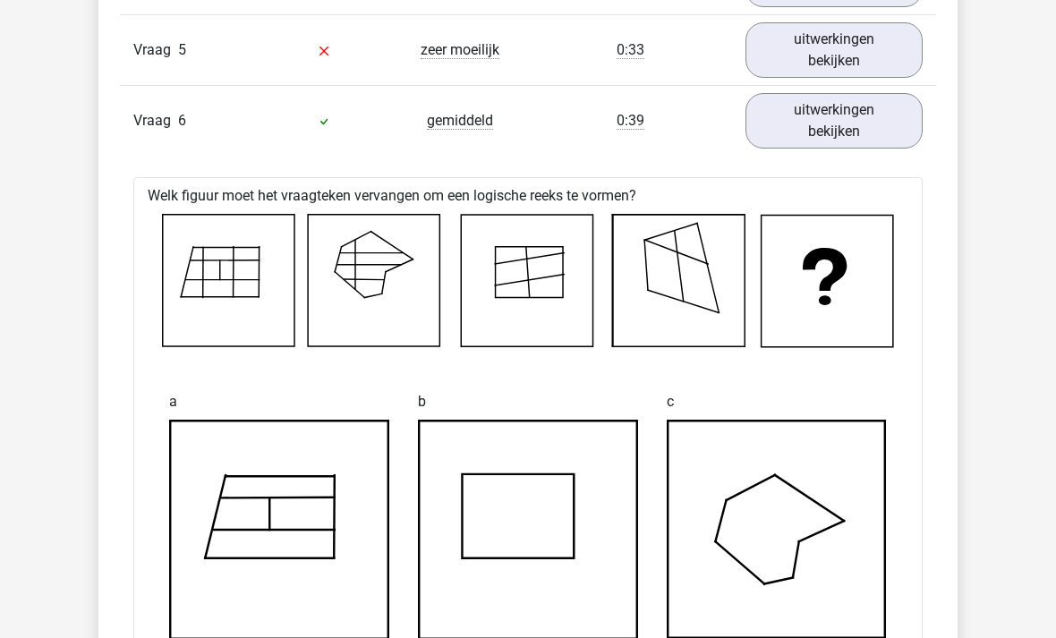
click at [878, 119] on link "uitwerkingen bekijken" at bounding box center [833, 120] width 177 height 55
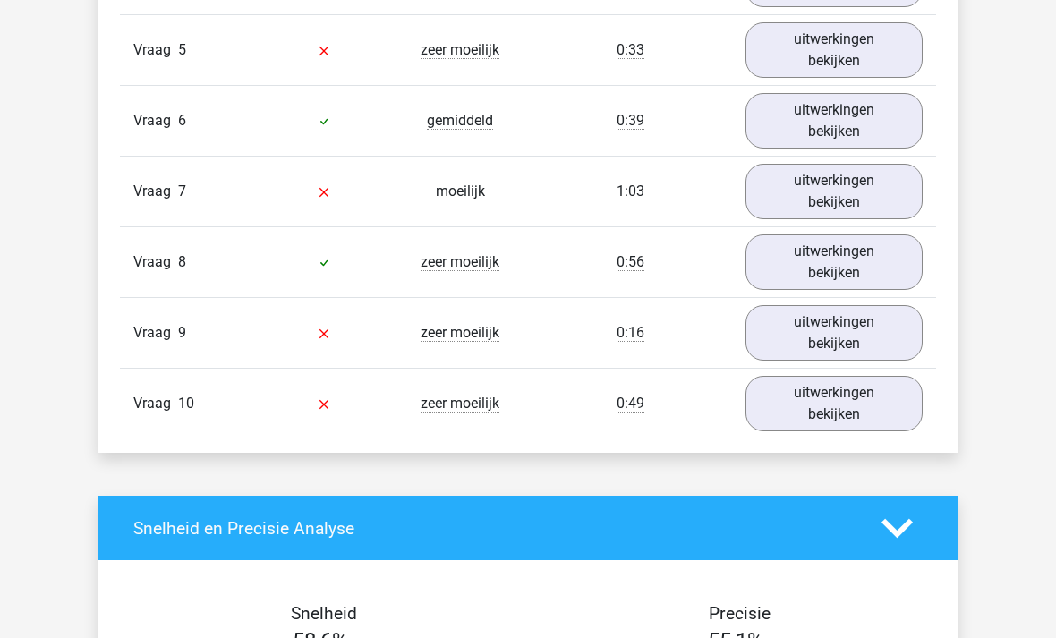
click at [870, 186] on link "uitwerkingen bekijken" at bounding box center [833, 191] width 177 height 55
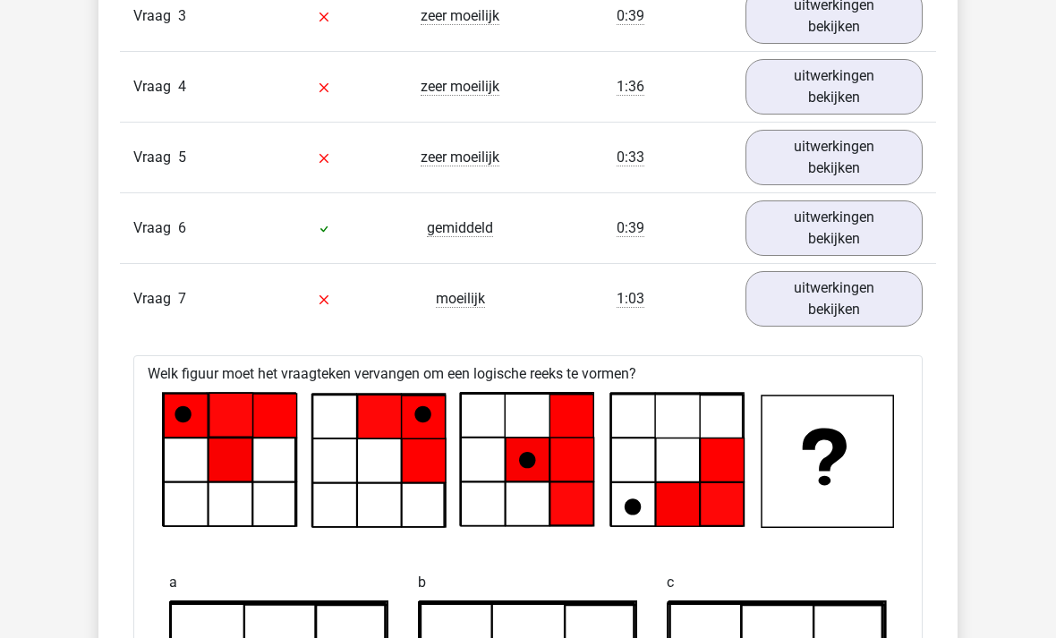
scroll to position [1642, 0]
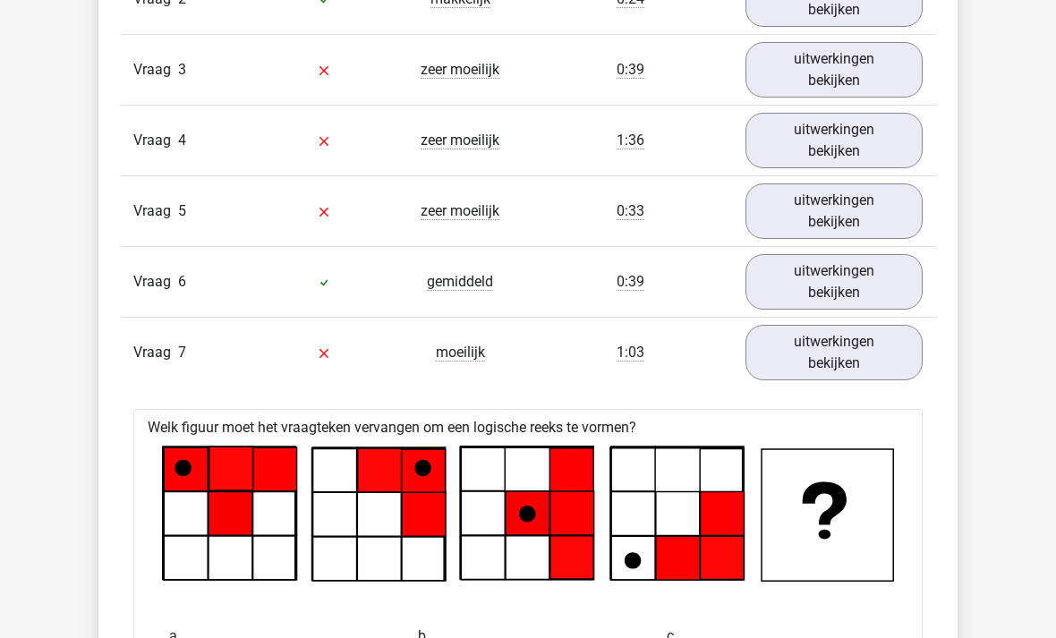
click at [879, 328] on link "uitwerkingen bekijken" at bounding box center [833, 352] width 177 height 55
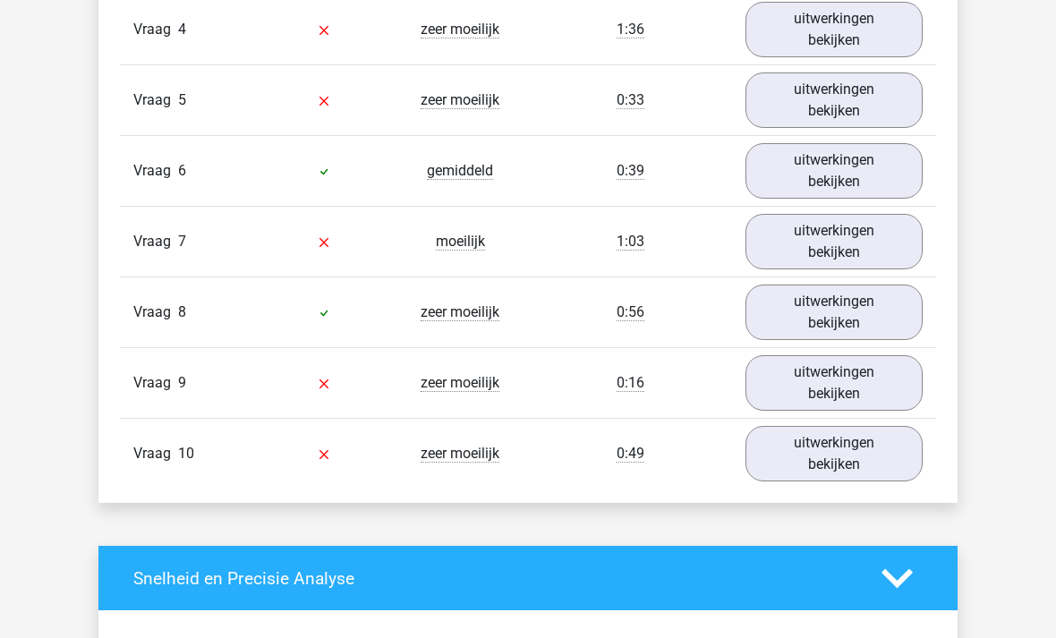
click at [878, 372] on link "uitwerkingen bekijken" at bounding box center [833, 382] width 177 height 55
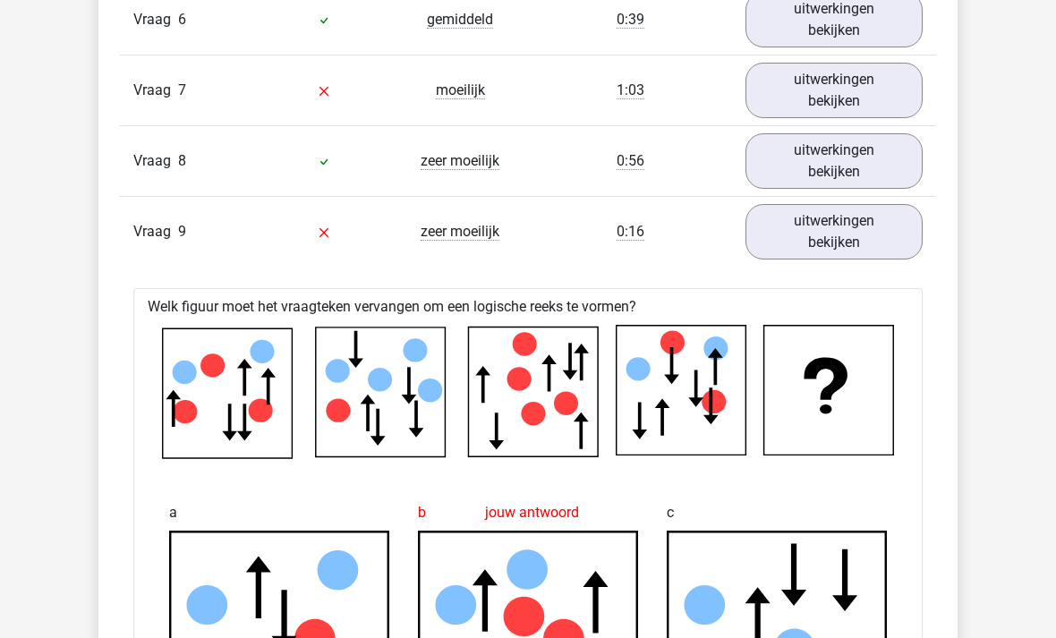
scroll to position [1904, 0]
click at [876, 218] on link "uitwerkingen bekijken" at bounding box center [833, 231] width 177 height 55
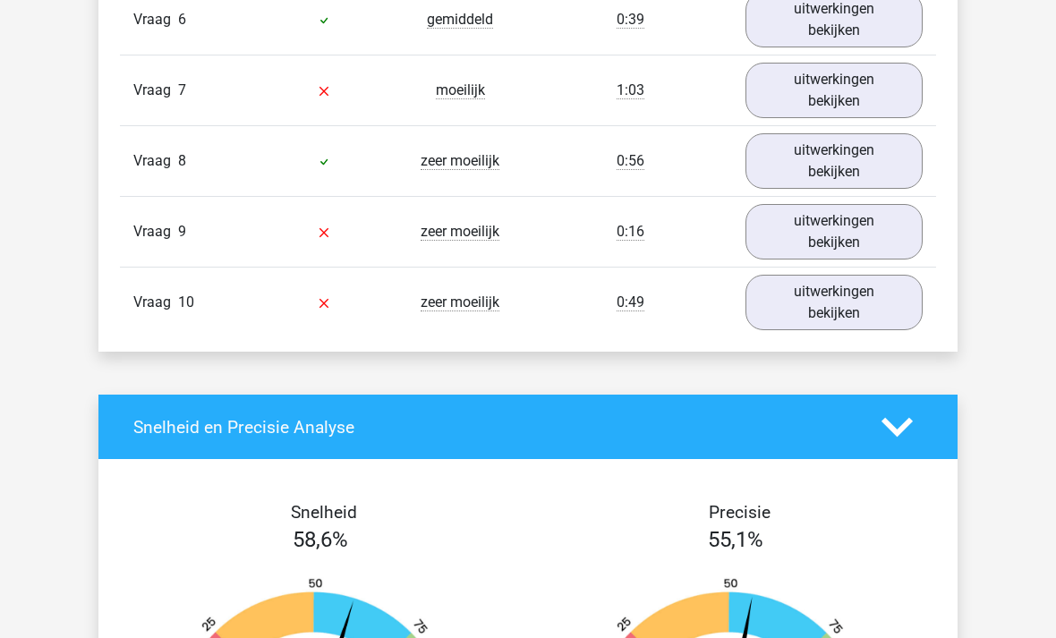
click at [876, 308] on link "uitwerkingen bekijken" at bounding box center [833, 302] width 177 height 55
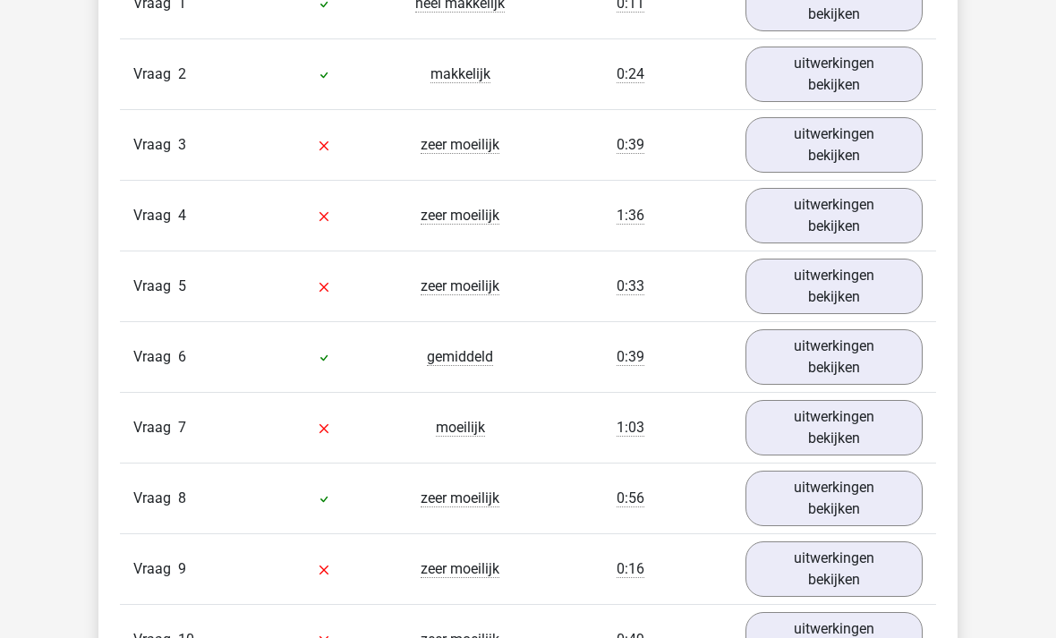
scroll to position [1481, 0]
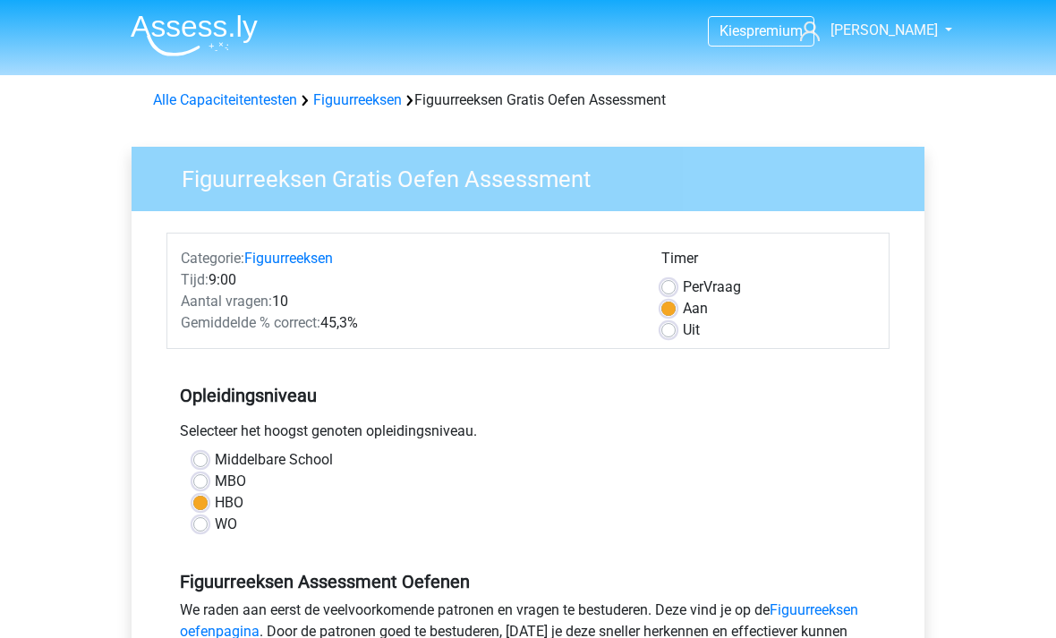
scroll to position [323, 0]
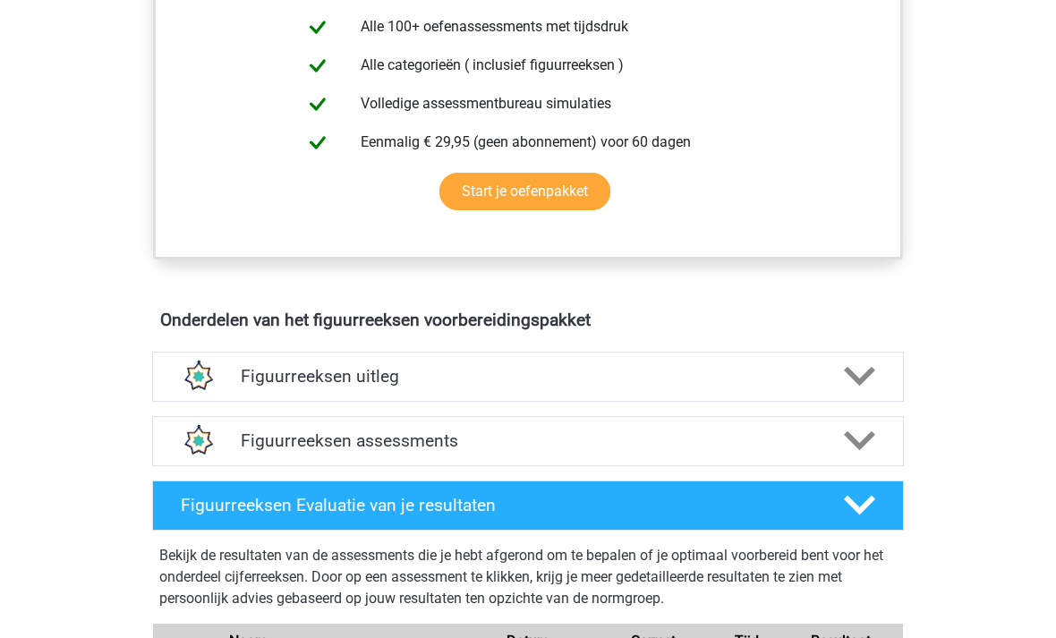
scroll to position [783, 0]
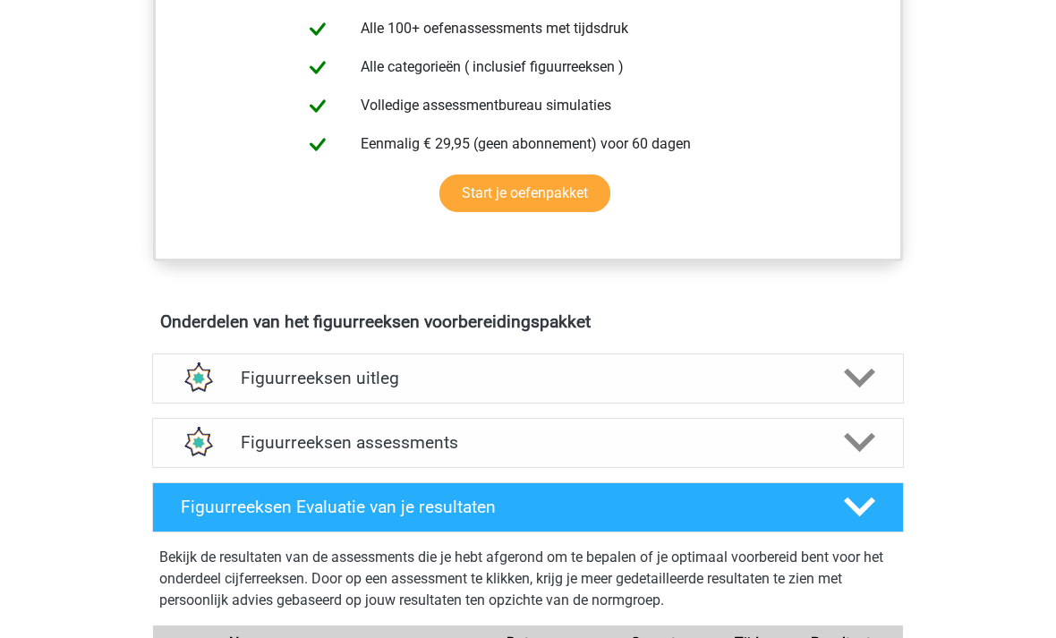
click at [304, 445] on h4 "Figuurreeksen assessments" at bounding box center [528, 442] width 574 height 21
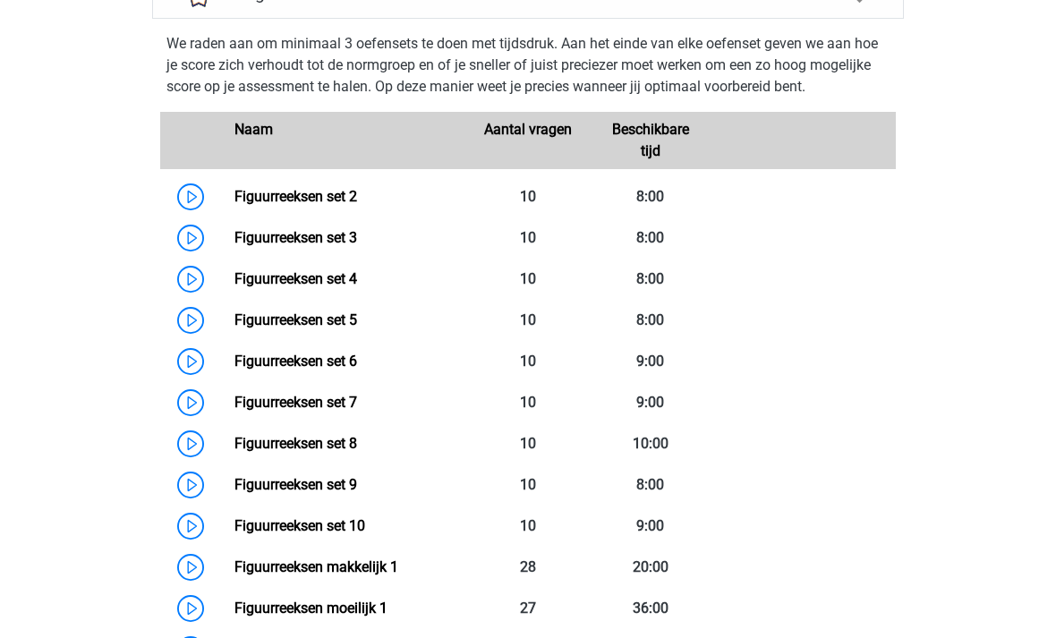
scroll to position [1232, 0]
click at [234, 188] on link "Figuurreeksen set 2" at bounding box center [295, 196] width 123 height 17
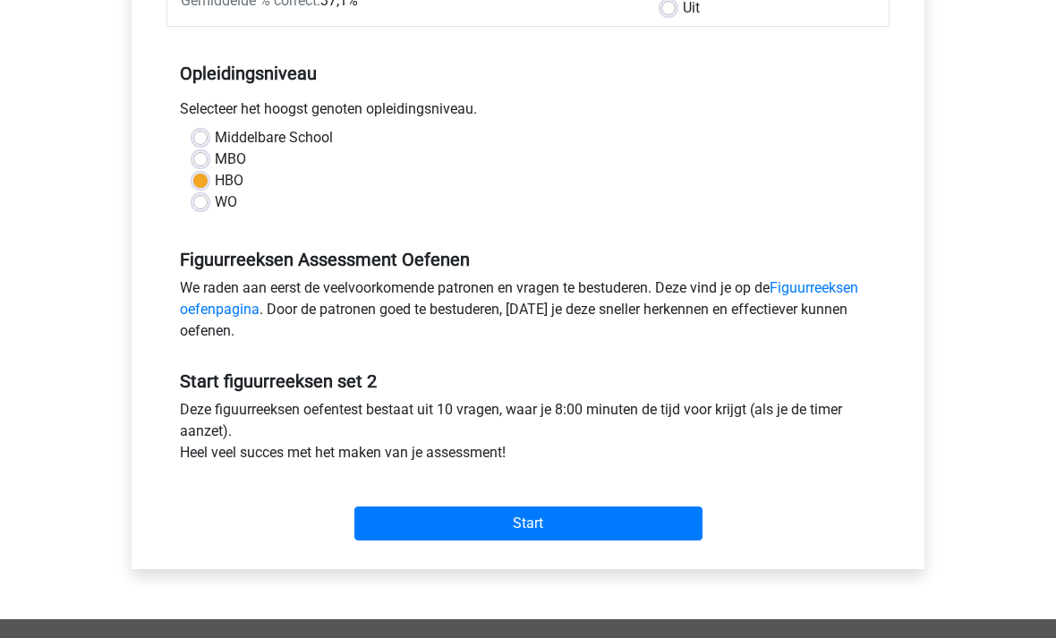
scroll to position [310, 0]
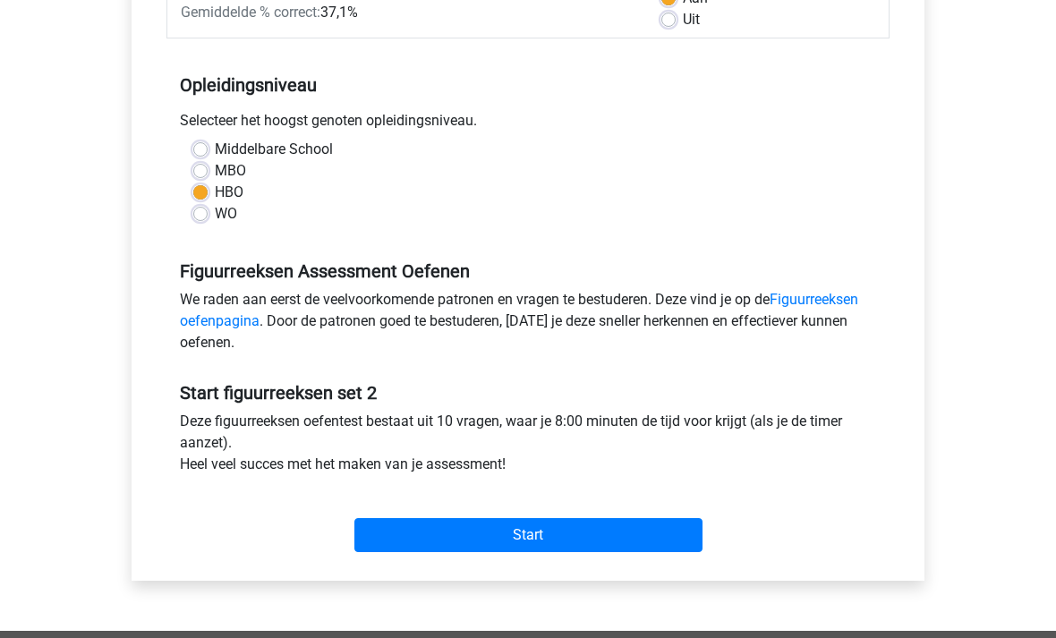
click at [215, 148] on label "Middelbare School" at bounding box center [274, 149] width 118 height 21
click at [203, 148] on input "Middelbare School" at bounding box center [200, 148] width 14 height 18
radio input "true"
click at [660, 537] on input "Start" at bounding box center [528, 535] width 348 height 34
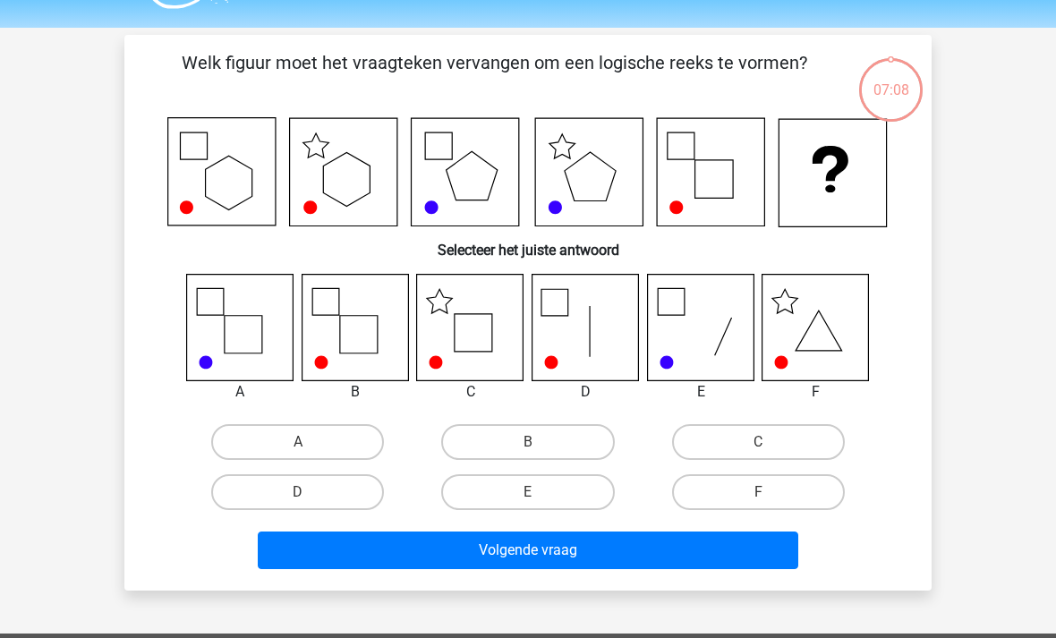
scroll to position [47, 0]
click at [796, 491] on label "F" at bounding box center [758, 492] width 173 height 36
click at [769, 492] on input "F" at bounding box center [764, 498] width 12 height 12
radio input "true"
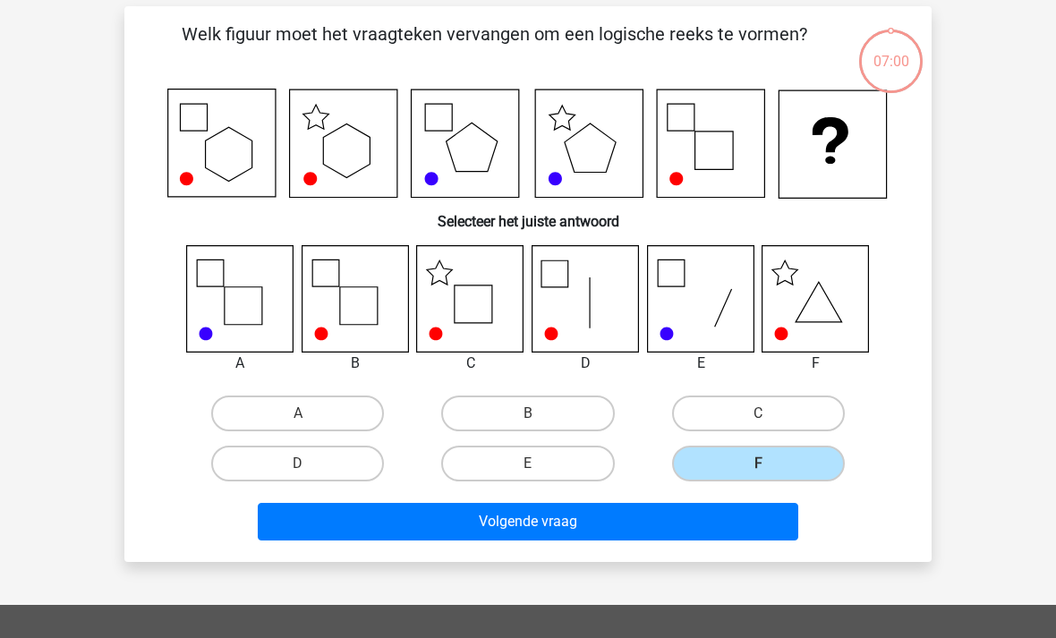
scroll to position [76, 0]
click at [711, 533] on button "Volgende vraag" at bounding box center [528, 522] width 541 height 38
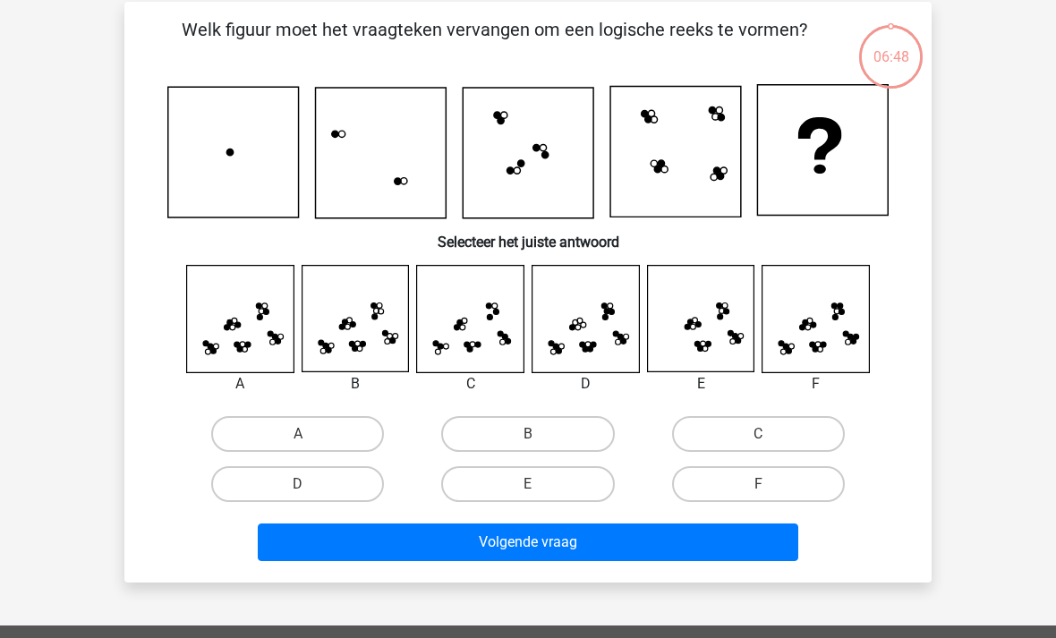
scroll to position [82, 0]
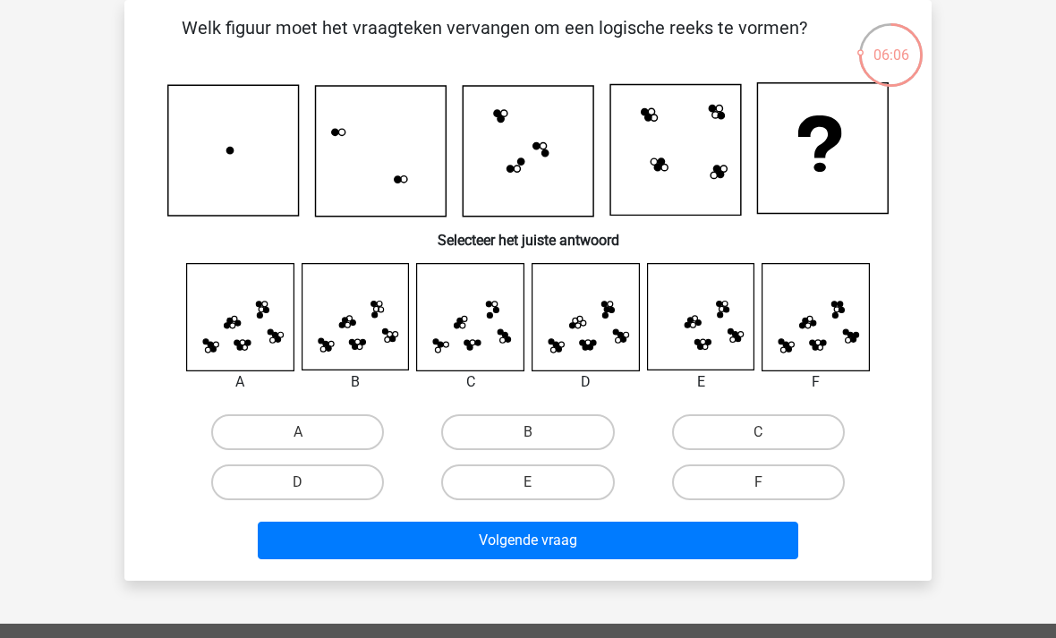
click at [324, 495] on label "D" at bounding box center [297, 482] width 173 height 36
click at [310, 494] on input "D" at bounding box center [304, 488] width 12 height 12
radio input "true"
click at [641, 547] on button "Volgende vraag" at bounding box center [528, 541] width 541 height 38
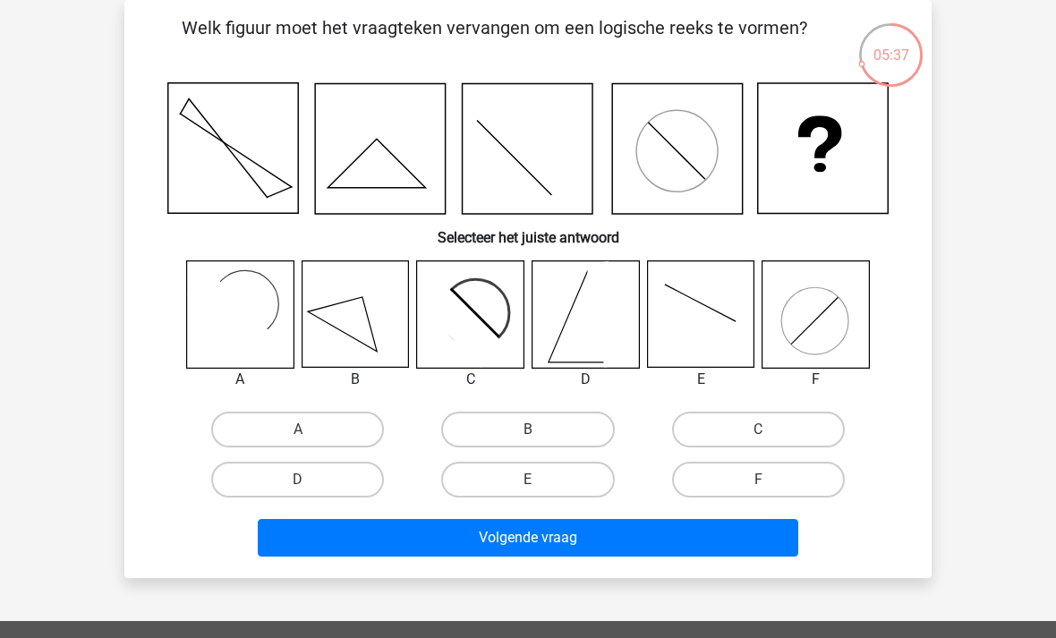
click at [566, 425] on label "B" at bounding box center [527, 430] width 173 height 36
click at [539, 429] on input "B" at bounding box center [534, 435] width 12 height 12
radio input "true"
click at [710, 532] on button "Volgende vraag" at bounding box center [528, 538] width 541 height 38
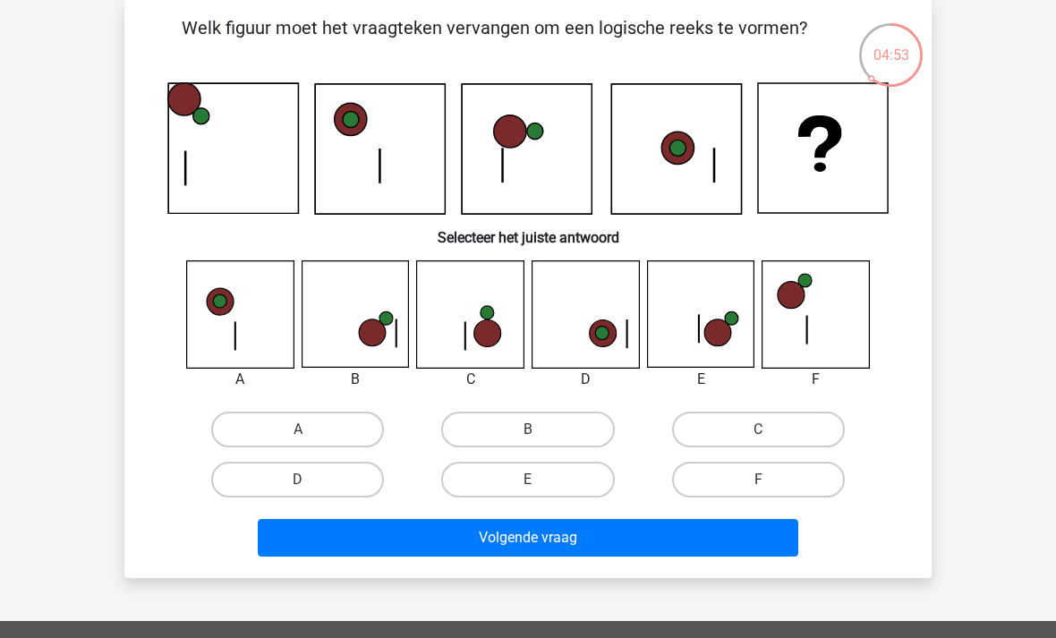
click at [717, 301] on icon at bounding box center [700, 314] width 106 height 106
click at [511, 415] on label "B" at bounding box center [527, 430] width 173 height 36
click at [528, 429] on input "B" at bounding box center [534, 435] width 12 height 12
radio input "true"
click at [466, 532] on button "Volgende vraag" at bounding box center [528, 538] width 541 height 38
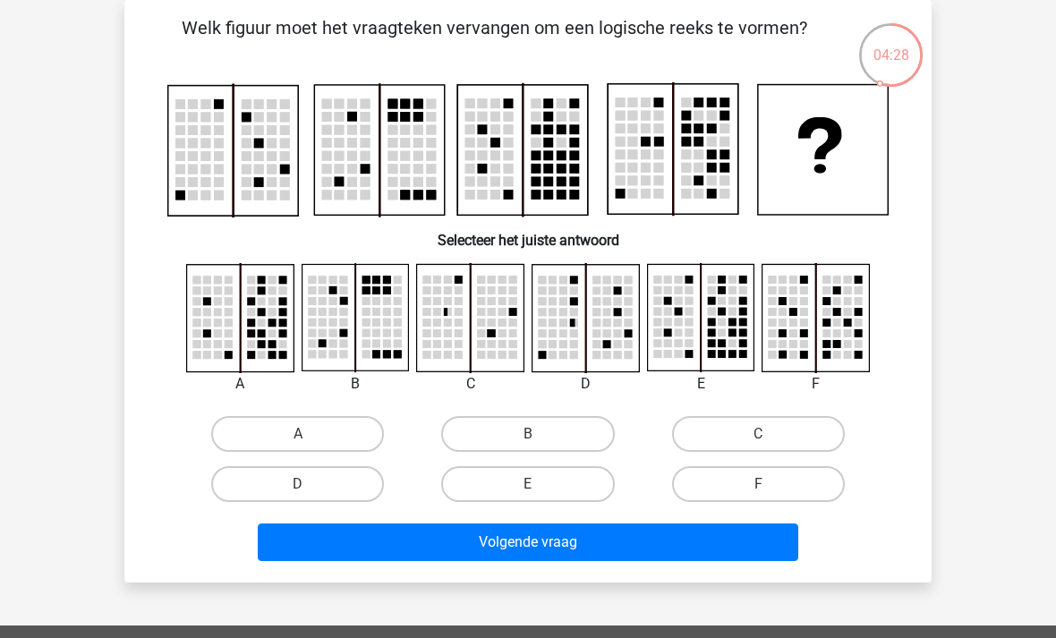
click at [699, 548] on button "Volgende vraag" at bounding box center [528, 542] width 541 height 38
click at [581, 429] on label "B" at bounding box center [527, 434] width 173 height 36
click at [539, 434] on input "B" at bounding box center [534, 440] width 12 height 12
radio input "true"
click at [651, 547] on button "Volgende vraag" at bounding box center [528, 542] width 541 height 38
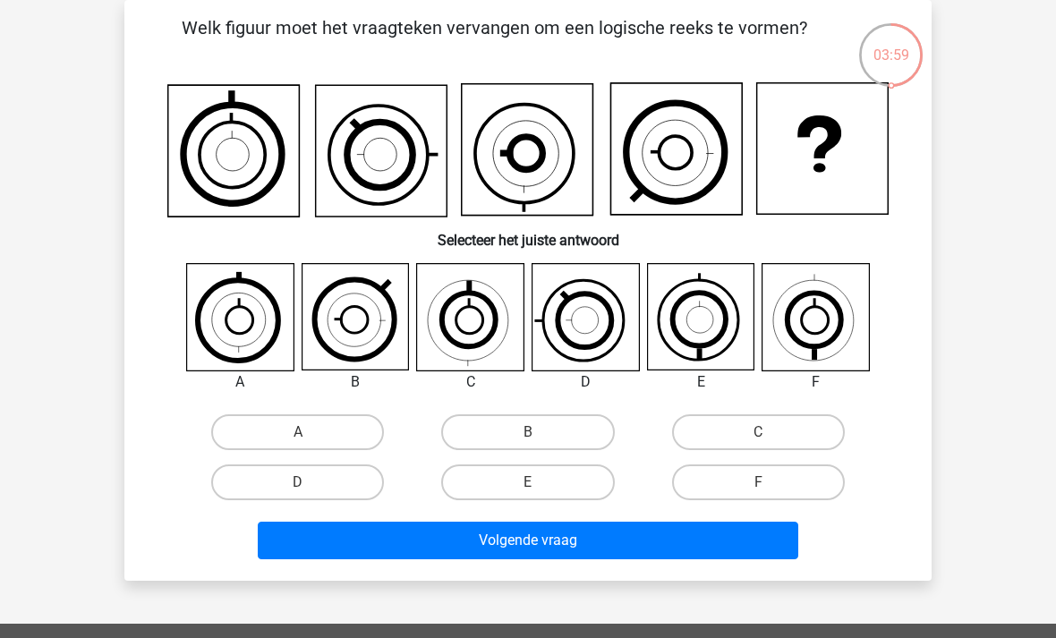
click at [815, 324] on icon at bounding box center [815, 317] width 106 height 106
click at [807, 484] on label "F" at bounding box center [758, 482] width 173 height 36
click at [769, 484] on input "F" at bounding box center [764, 488] width 12 height 12
radio input "true"
click at [720, 323] on icon at bounding box center [700, 317] width 106 height 106
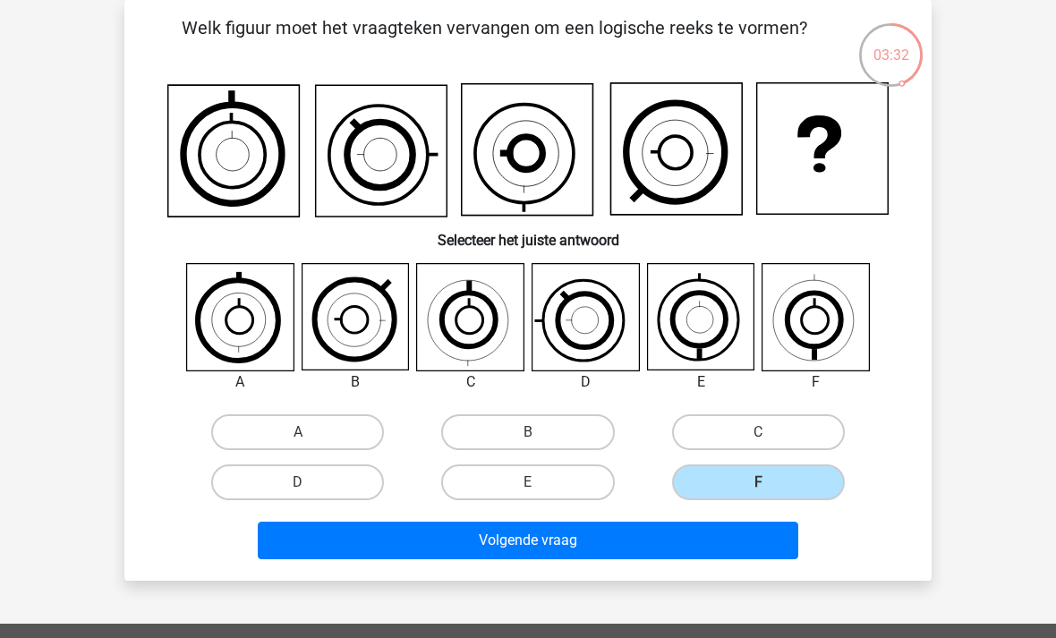
click at [745, 545] on button "Volgende vraag" at bounding box center [528, 541] width 541 height 38
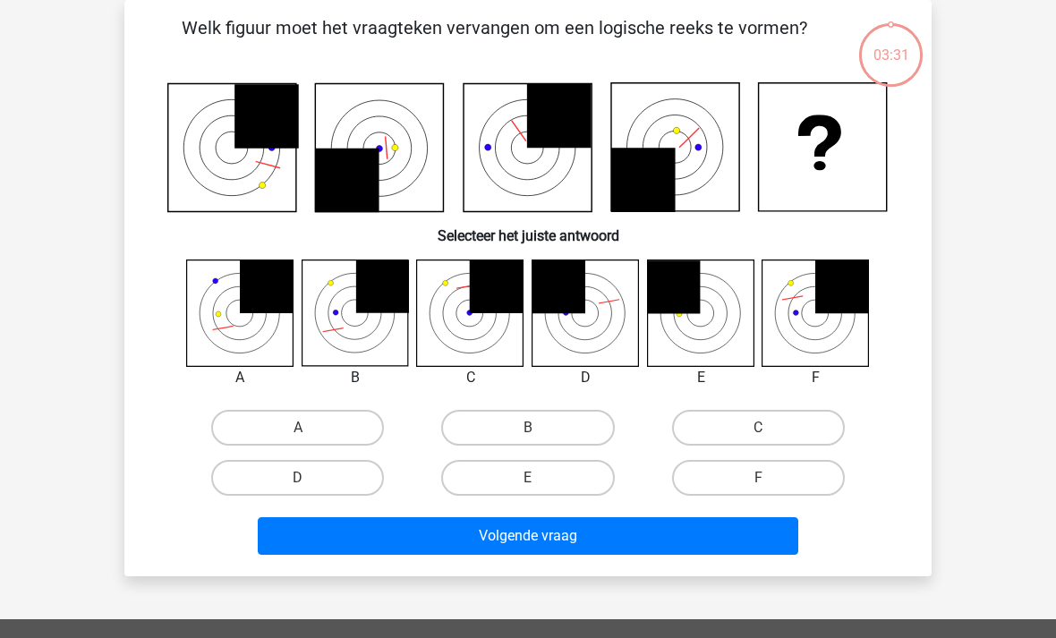
click at [720, 551] on button "Volgende vraag" at bounding box center [528, 536] width 541 height 38
click at [758, 489] on label "F" at bounding box center [758, 478] width 173 height 36
click at [758, 489] on input "F" at bounding box center [764, 484] width 12 height 12
radio input "true"
click at [752, 530] on button "Volgende vraag" at bounding box center [528, 536] width 541 height 38
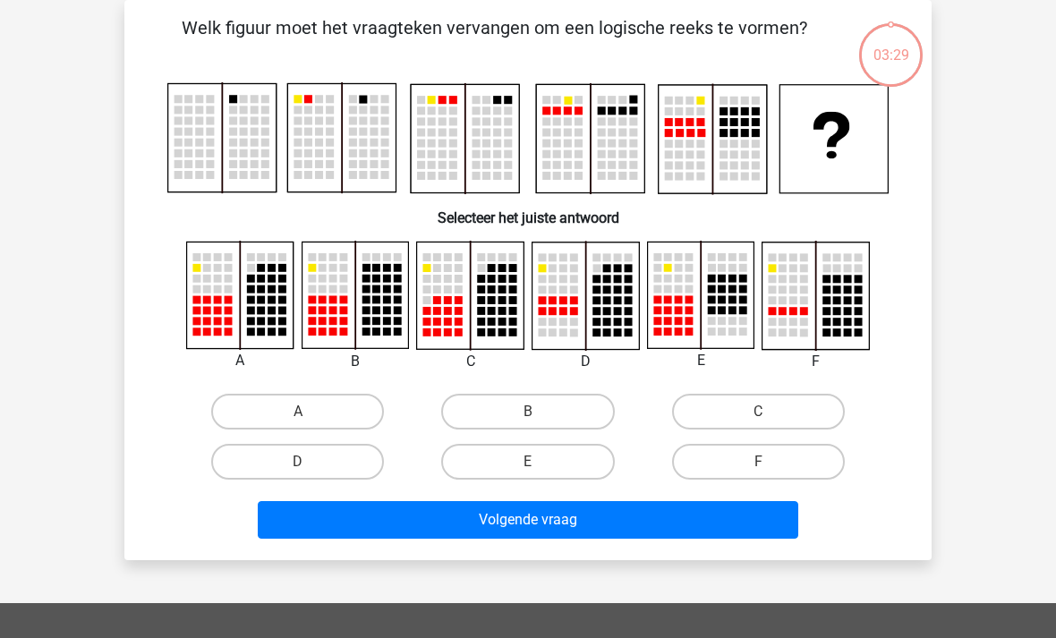
click at [794, 458] on label "F" at bounding box center [758, 462] width 173 height 36
click at [769, 462] on input "F" at bounding box center [764, 468] width 12 height 12
radio input "true"
click at [728, 520] on button "Volgende vraag" at bounding box center [528, 520] width 541 height 38
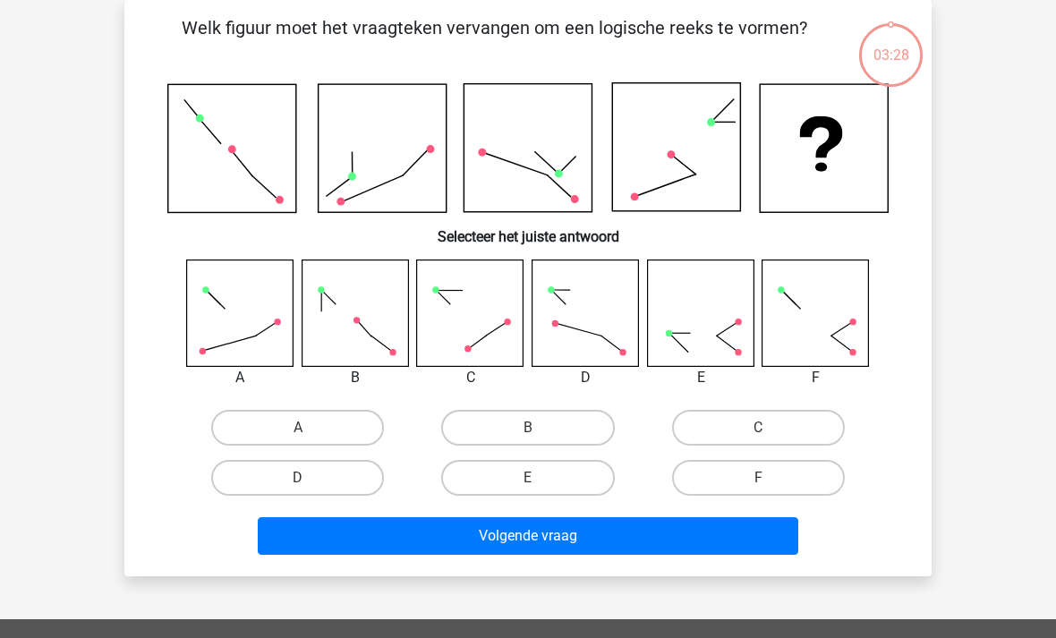
click at [781, 471] on label "F" at bounding box center [758, 478] width 173 height 36
click at [769, 478] on input "F" at bounding box center [764, 484] width 12 height 12
radio input "true"
click at [708, 543] on button "Volgende vraag" at bounding box center [528, 536] width 541 height 38
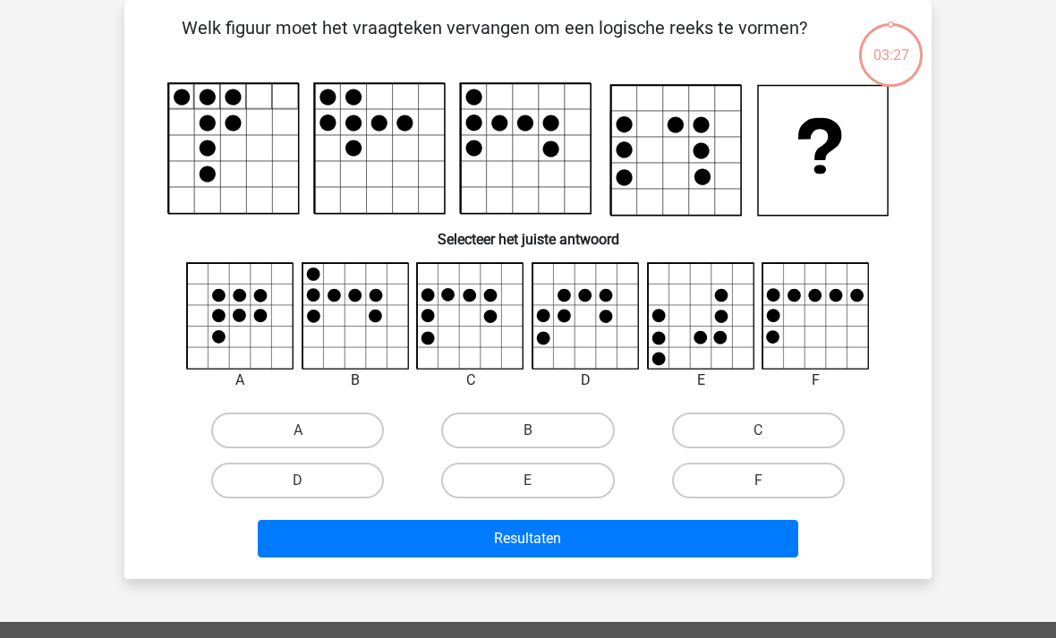
click at [770, 481] on label "F" at bounding box center [758, 480] width 173 height 36
click at [769, 481] on input "F" at bounding box center [764, 486] width 12 height 12
radio input "true"
click at [725, 552] on button "Resultaten" at bounding box center [528, 539] width 541 height 38
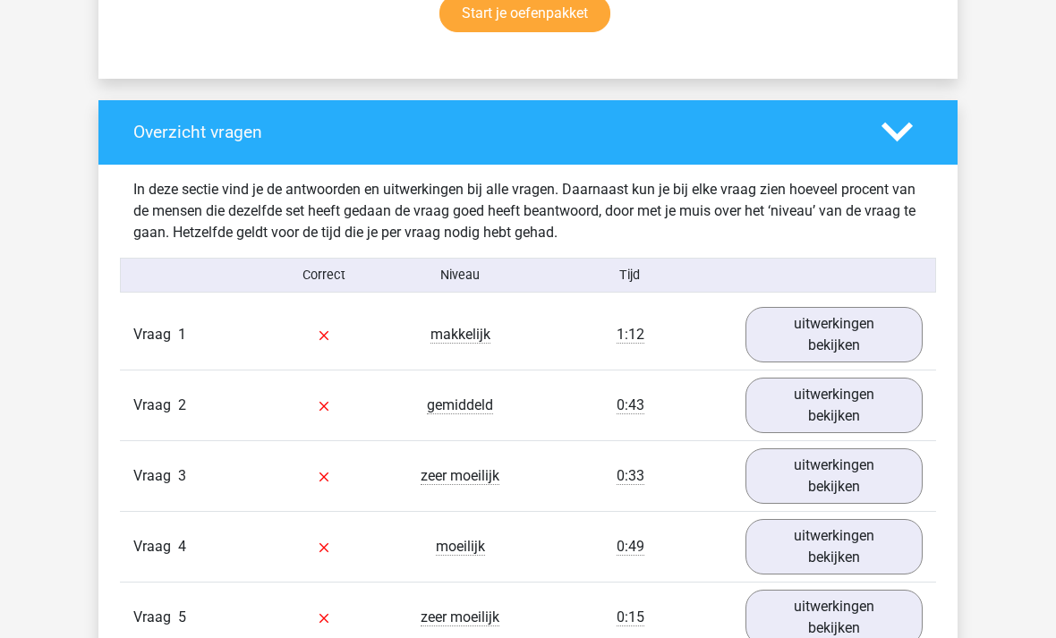
scroll to position [1237, 0]
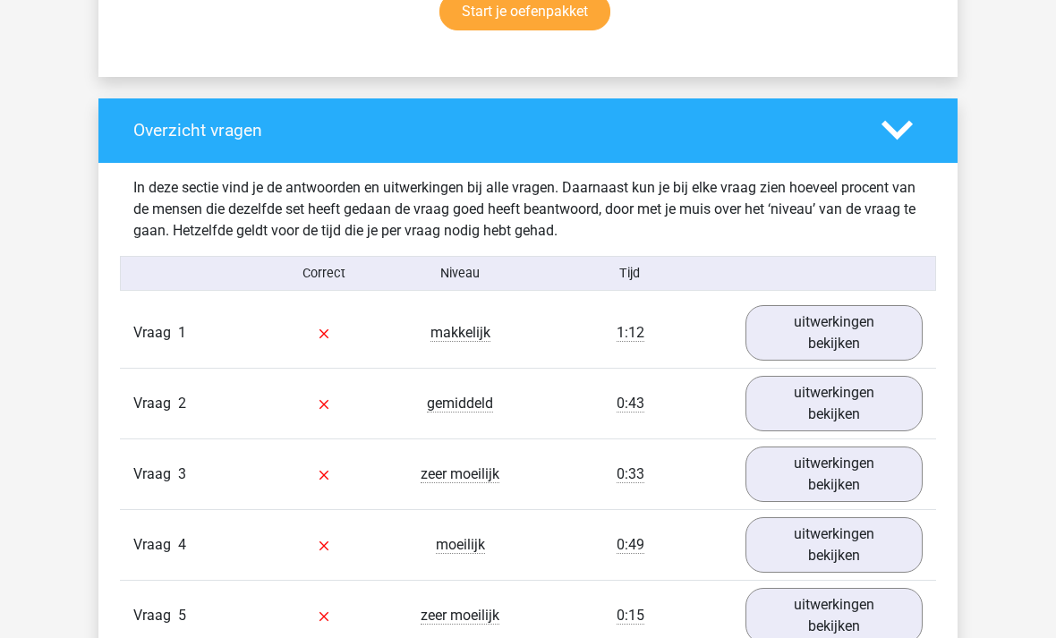
click at [869, 319] on link "uitwerkingen bekijken" at bounding box center [833, 332] width 177 height 55
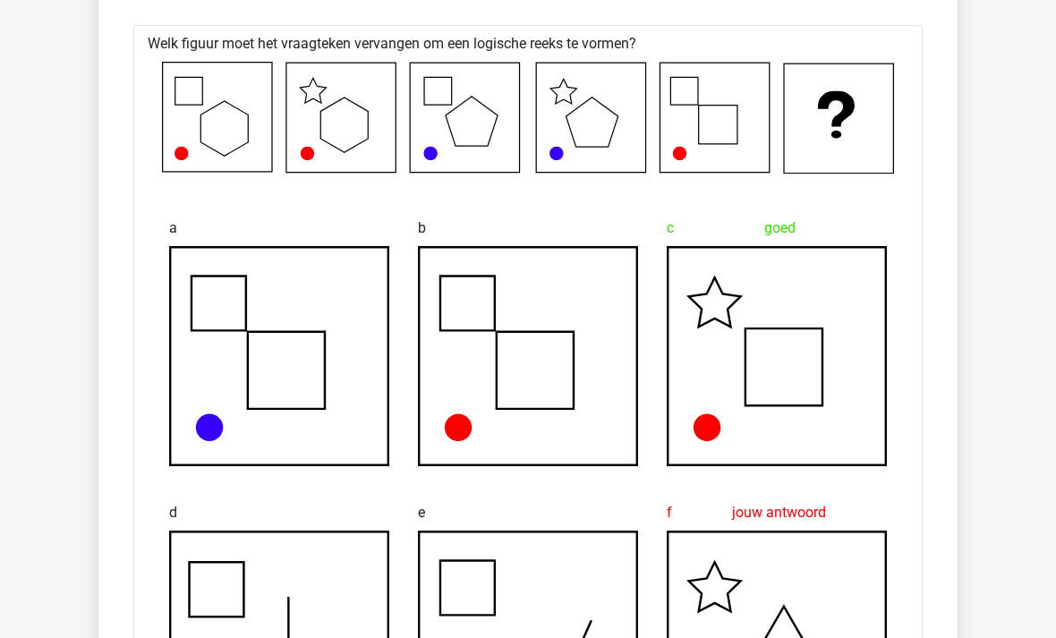
scroll to position [1472, 0]
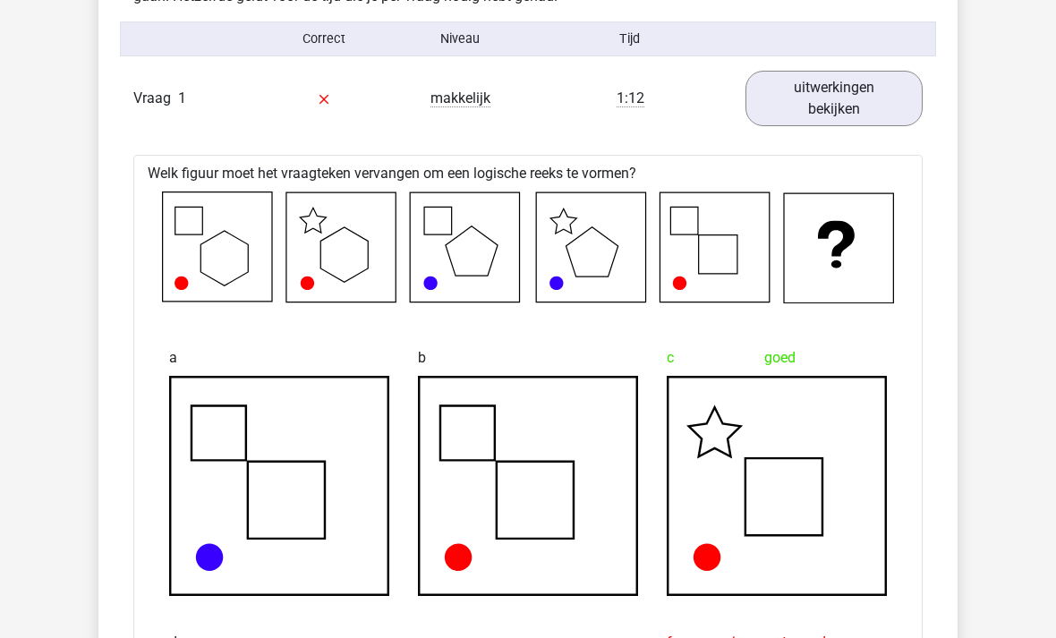
click at [886, 101] on link "uitwerkingen bekijken" at bounding box center [833, 98] width 177 height 55
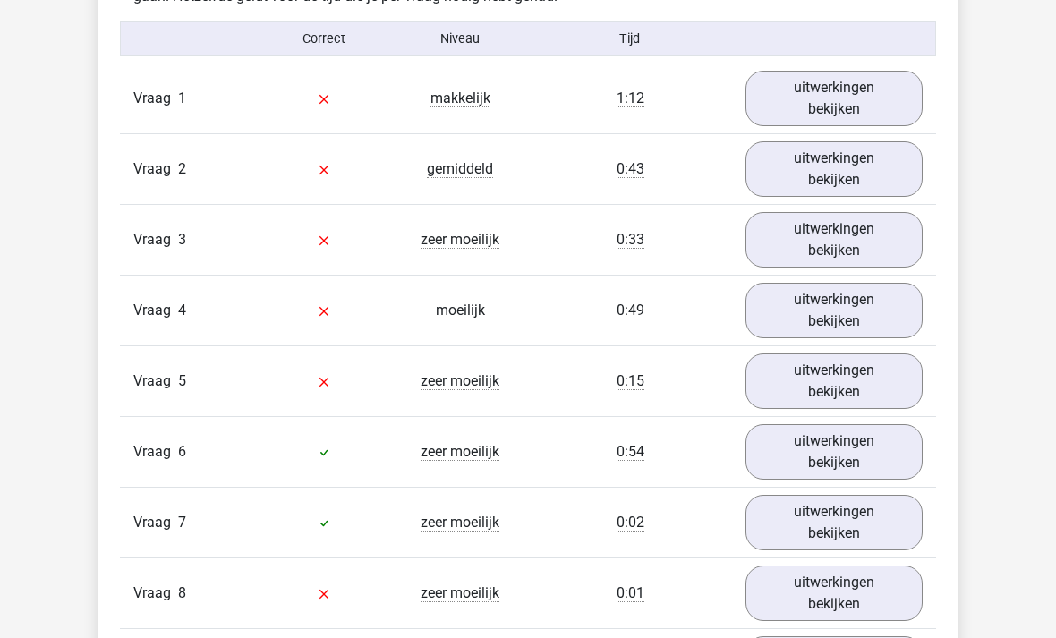
click at [847, 144] on link "uitwerkingen bekijken" at bounding box center [833, 168] width 177 height 55
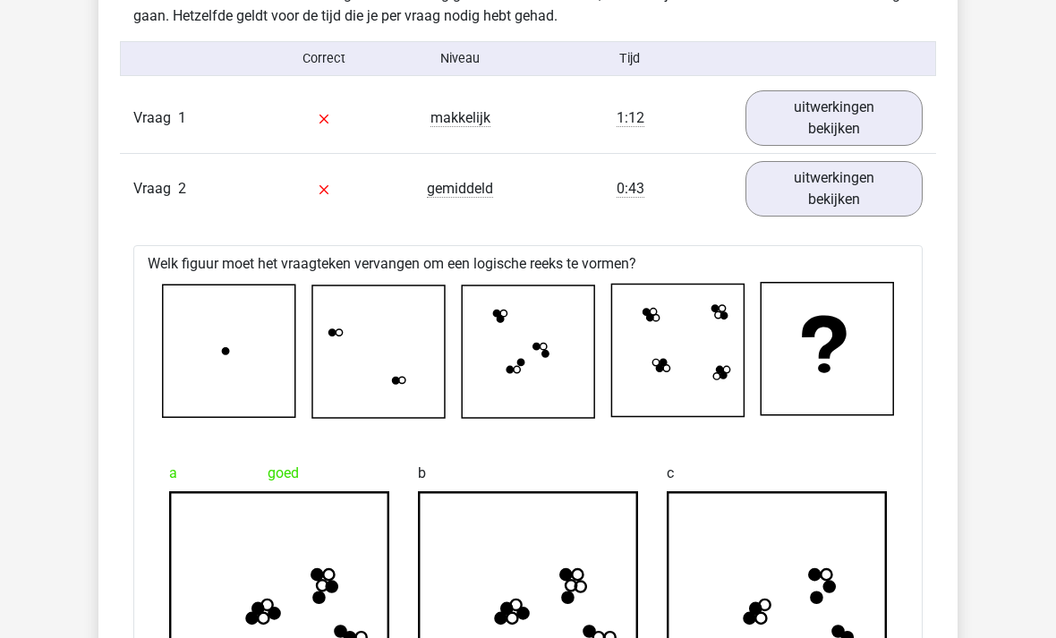
scroll to position [1452, 0]
click at [852, 182] on link "uitwerkingen bekijken" at bounding box center [833, 188] width 177 height 55
